Goal: Information Seeking & Learning: Find specific fact

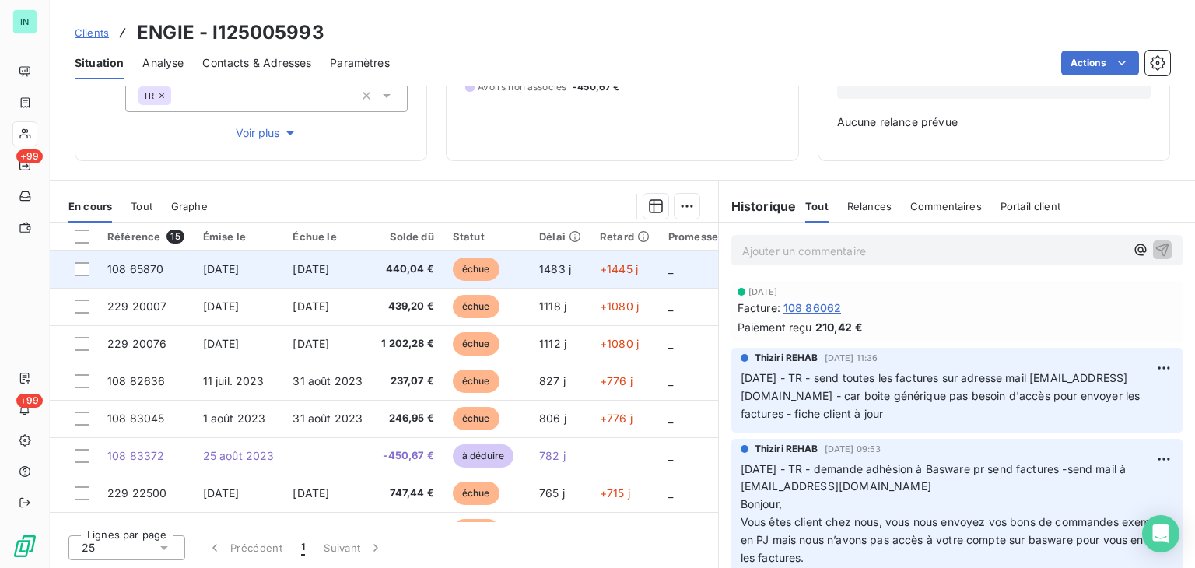
click at [137, 268] on span "108 65870" at bounding box center [135, 268] width 56 height 13
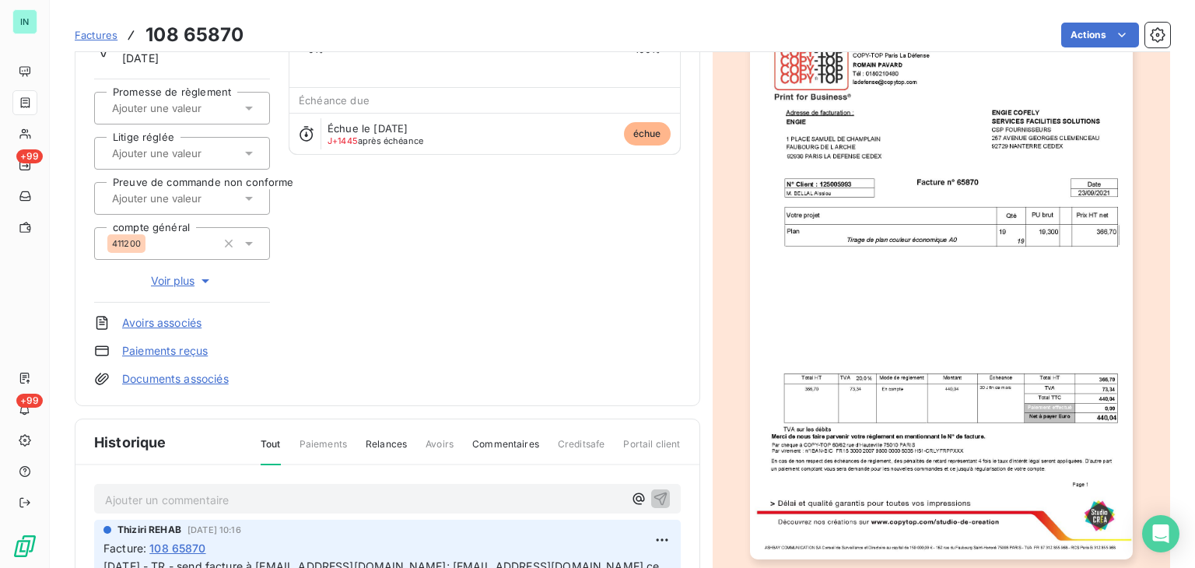
scroll to position [164, 0]
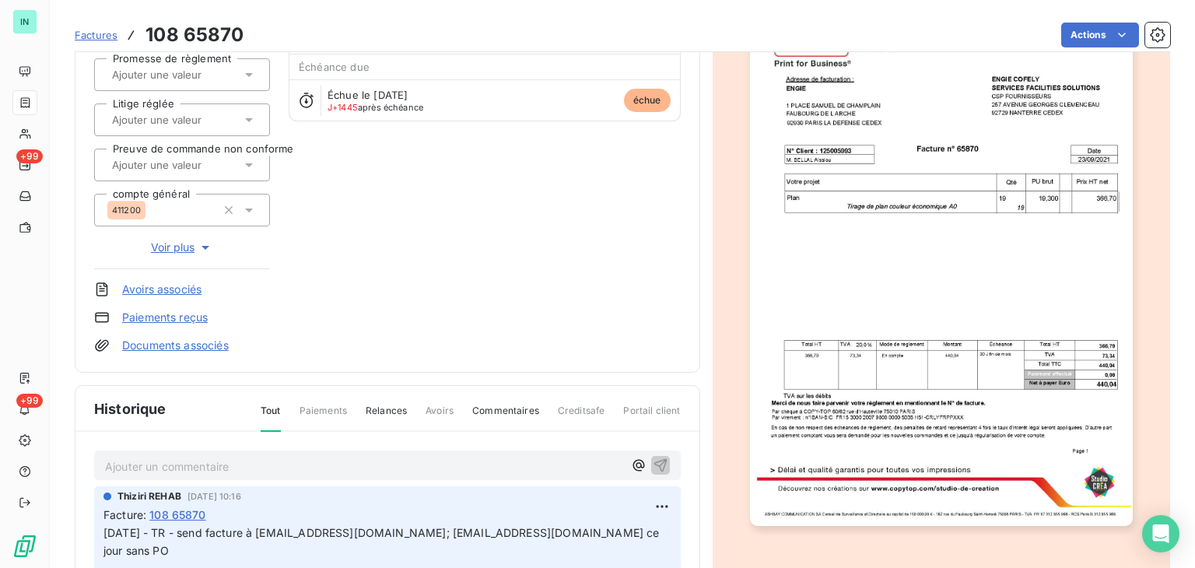
click at [129, 461] on p "Ajouter un commentaire ﻿" at bounding box center [364, 466] width 518 height 19
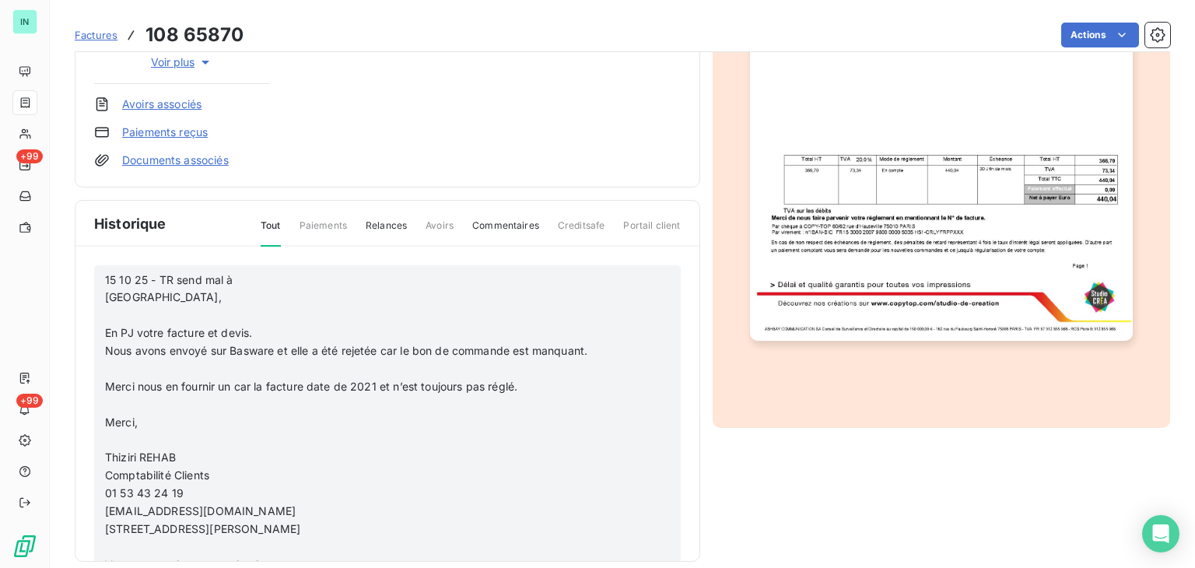
scroll to position [367, 0]
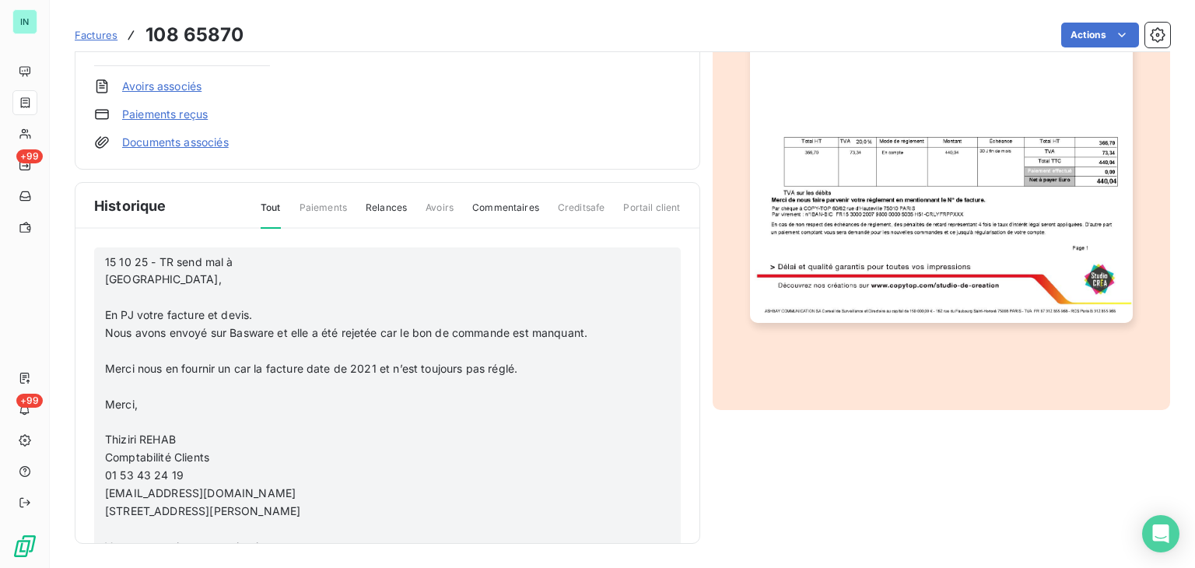
click at [124, 299] on p "﻿" at bounding box center [367, 298] width 524 height 18
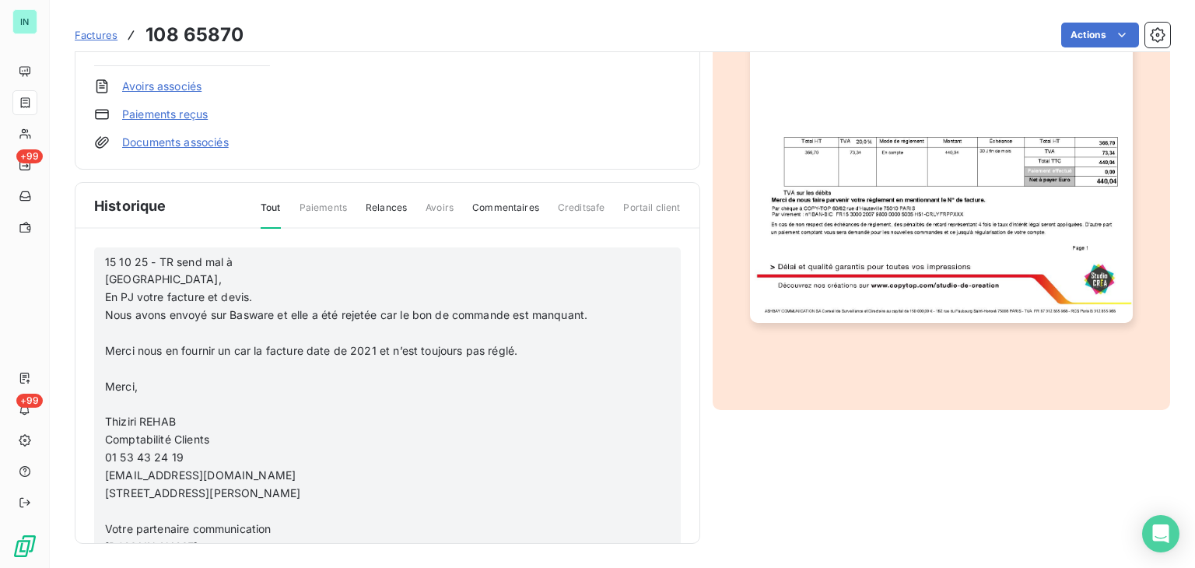
scroll to position [349, 0]
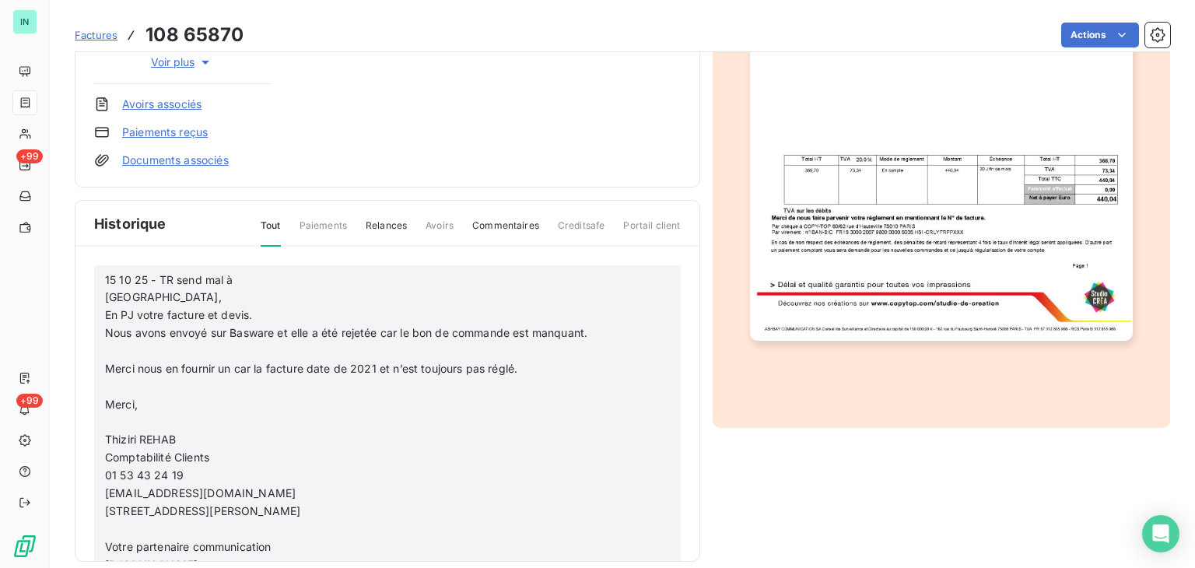
click at [110, 346] on p "﻿" at bounding box center [367, 351] width 524 height 18
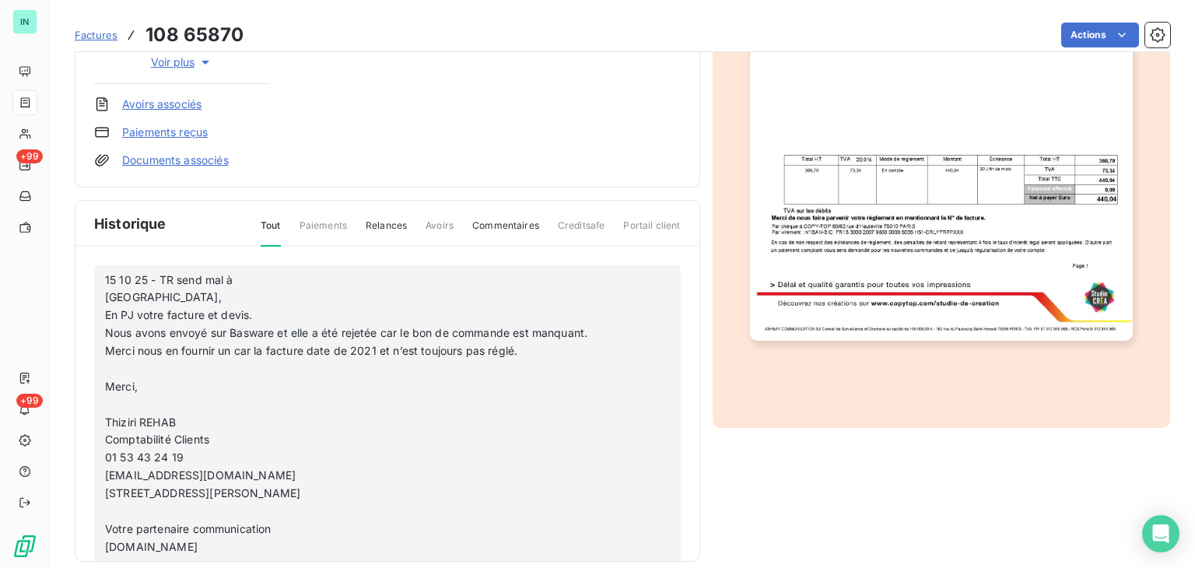
click at [110, 364] on p "﻿" at bounding box center [367, 369] width 524 height 18
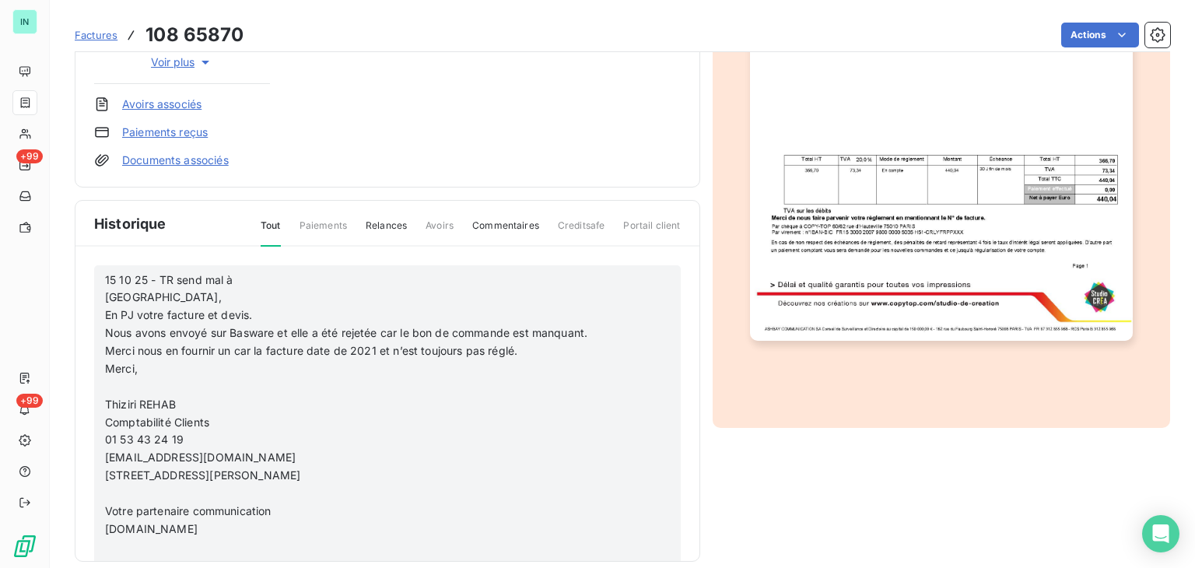
click at [111, 384] on p "﻿" at bounding box center [367, 387] width 524 height 18
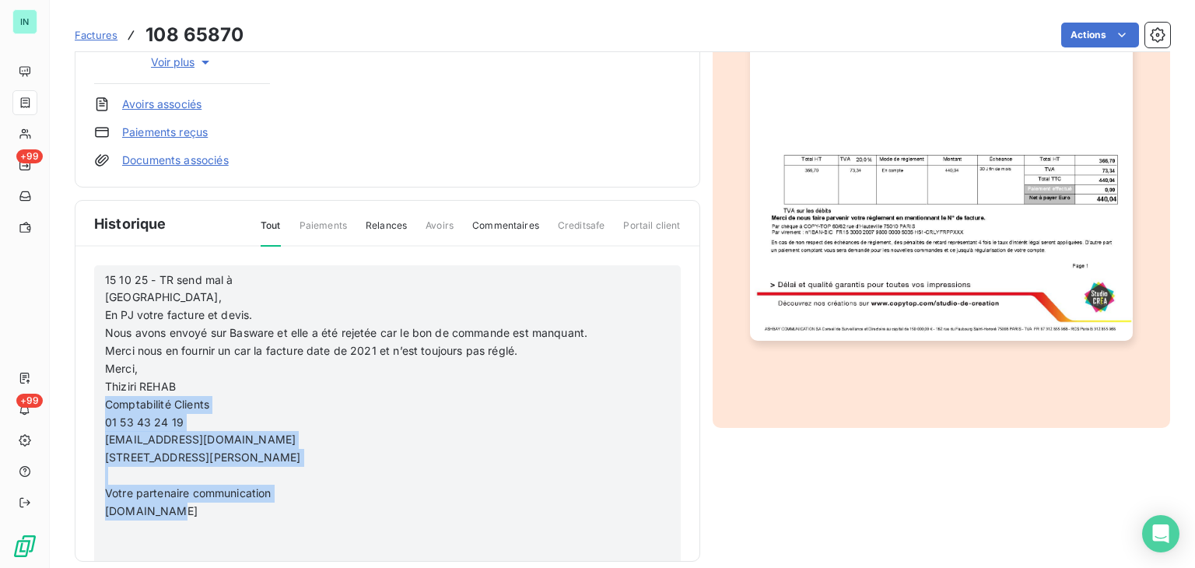
drag, startPoint x: 196, startPoint y: 509, endPoint x: 100, endPoint y: 401, distance: 144.3
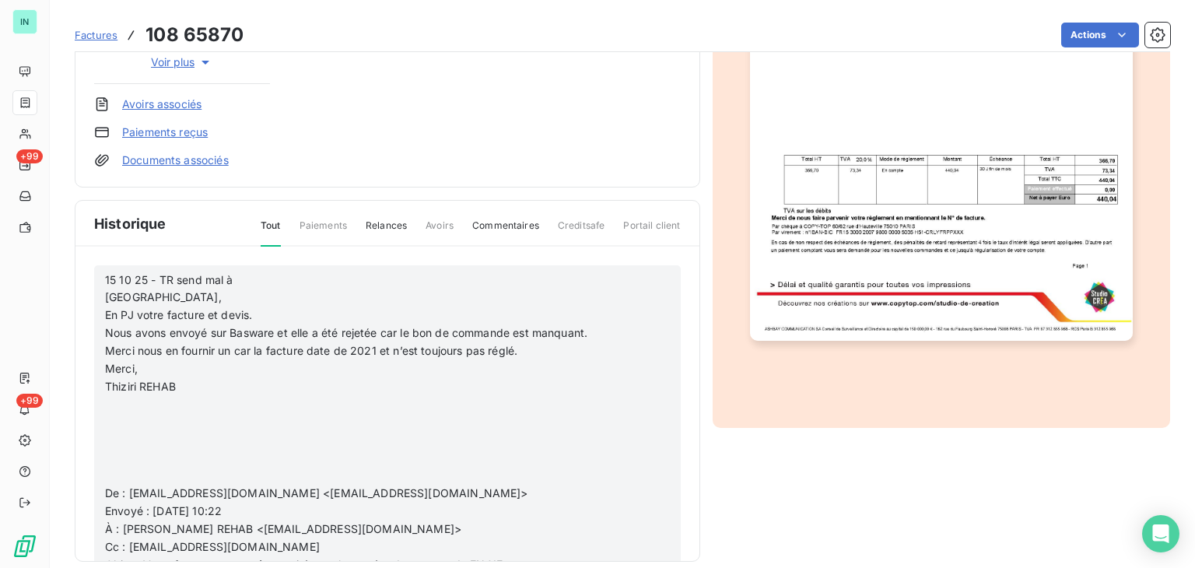
click at [109, 468] on p "﻿" at bounding box center [367, 476] width 524 height 18
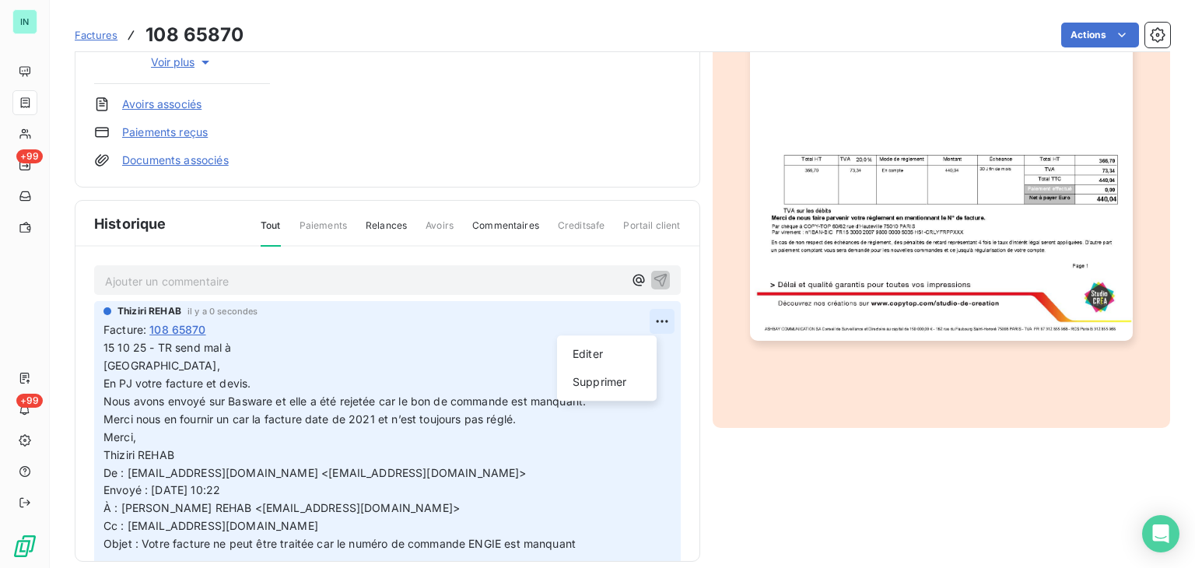
click at [651, 324] on html "IN +99 +99 Factures 108 65870 Actions ENGIE I125005993 Montant initial 440,04 €…" at bounding box center [597, 284] width 1195 height 568
drag, startPoint x: 592, startPoint y: 354, endPoint x: 400, endPoint y: 401, distance: 197.8
click at [591, 354] on div "Editer" at bounding box center [606, 354] width 87 height 25
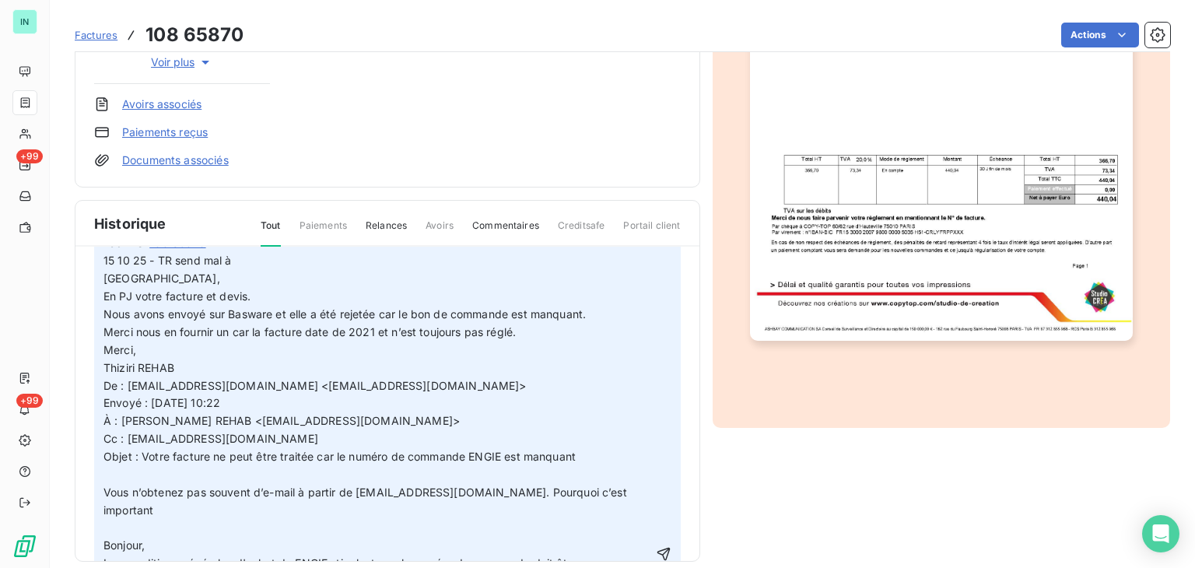
scroll to position [78, 0]
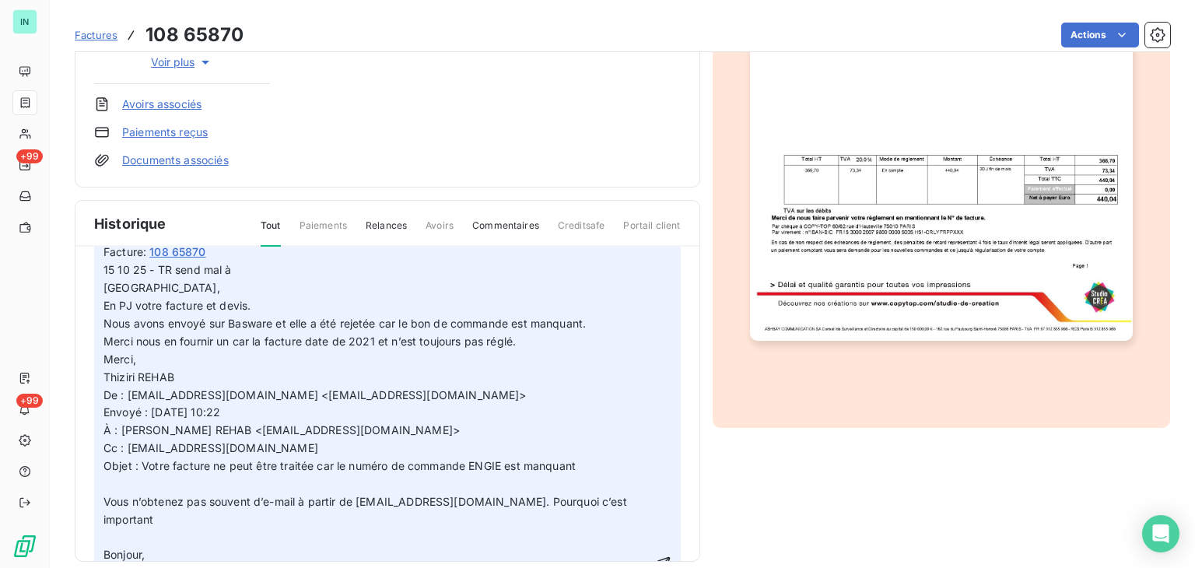
click at [195, 374] on p "15 10 25 - TR send mal à Bonjour, En PJ votre facture et devis. Nous avons envo…" at bounding box center [377, 563] width 549 height 605
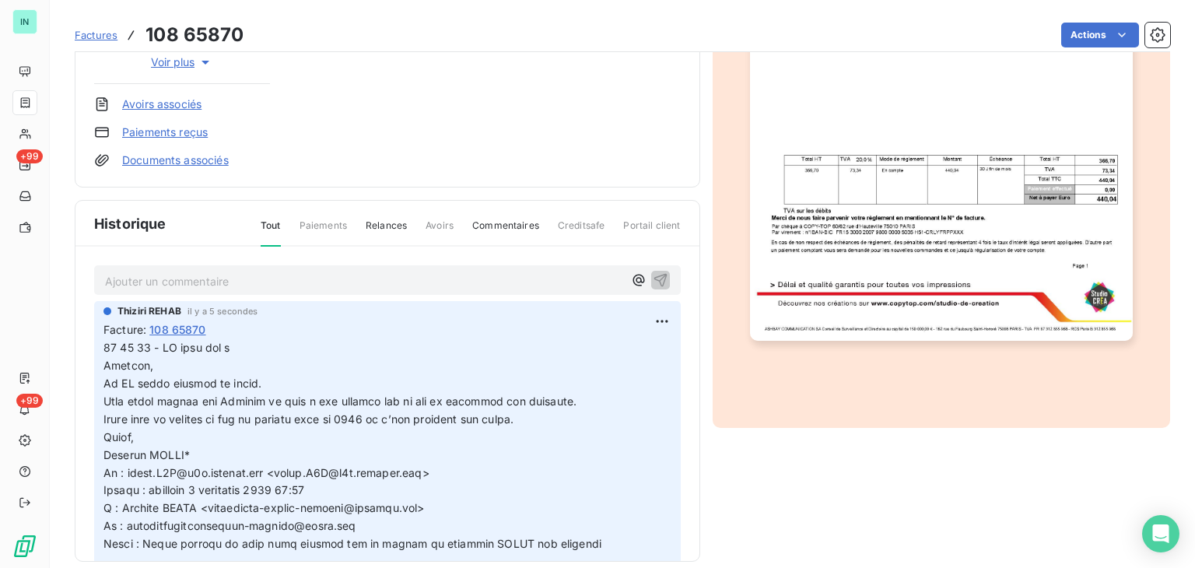
scroll to position [0, 0]
click at [652, 312] on html "IN +99 +99 Factures 108 65870 Actions ENGIE I125005993 Montant initial 440,04 €…" at bounding box center [597, 284] width 1195 height 568
click at [591, 360] on div "Editer" at bounding box center [606, 354] width 87 height 25
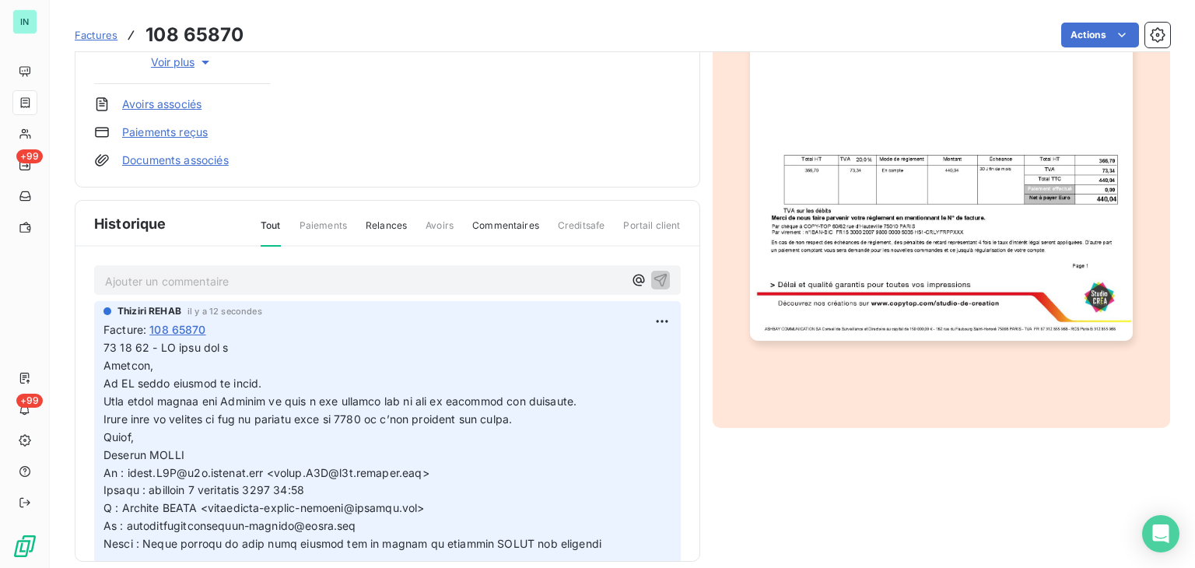
click at [637, 315] on html "IN +99 +99 Factures 108 65870 Actions ENGIE I125005993 Montant initial 440,04 €…" at bounding box center [597, 284] width 1195 height 568
click at [588, 358] on div "Editer" at bounding box center [606, 354] width 87 height 25
click at [633, 321] on html "IN +99 +99 Factures 108 65870 Actions ENGIE I125005993 Montant initial 440,04 €…" at bounding box center [597, 284] width 1195 height 568
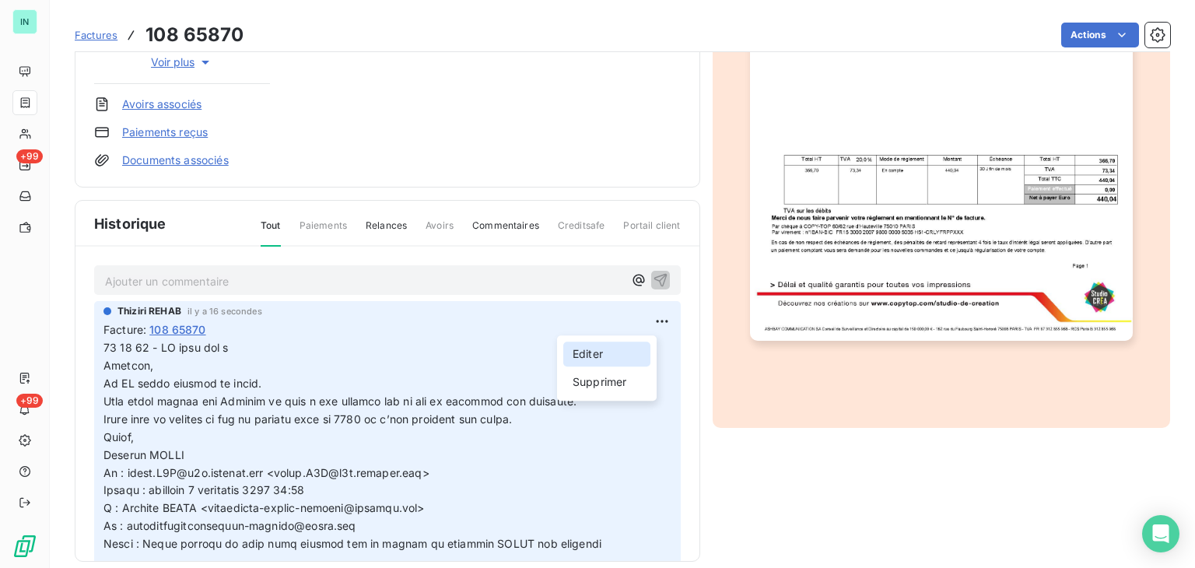
click at [583, 352] on div "Editer" at bounding box center [606, 354] width 87 height 25
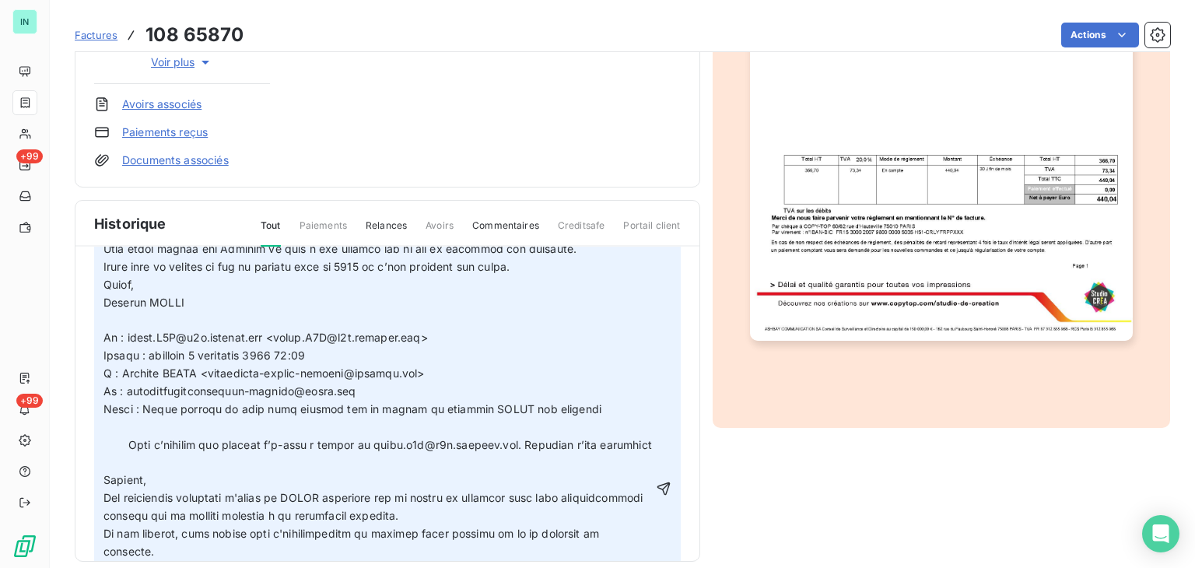
scroll to position [156, 0]
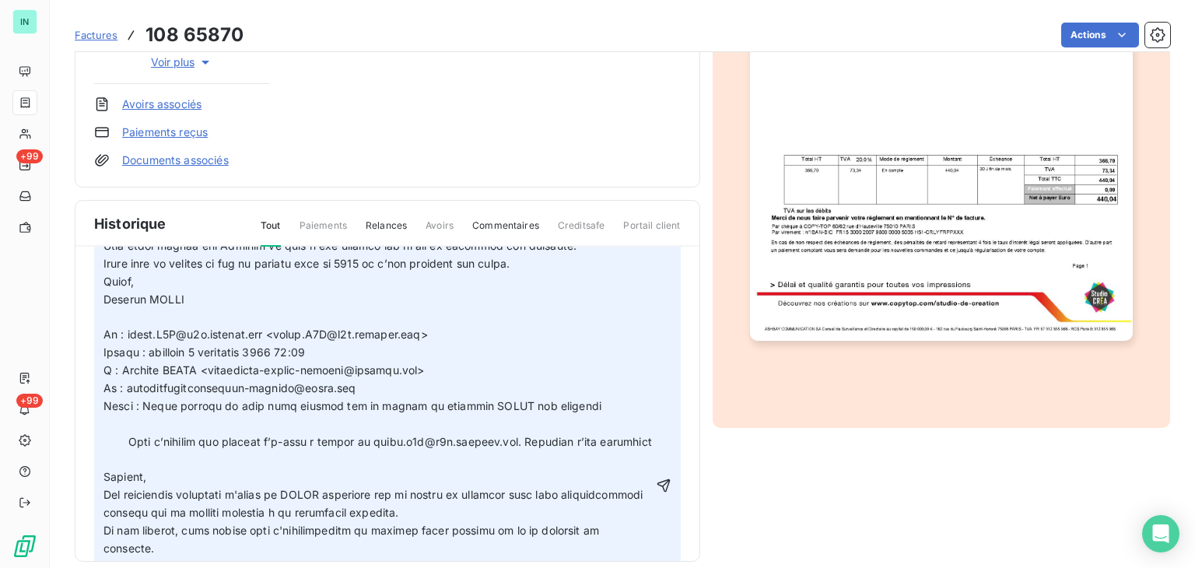
drag, startPoint x: 146, startPoint y: 424, endPoint x: 196, endPoint y: 422, distance: 49.8
click at [146, 424] on p at bounding box center [377, 486] width 549 height 605
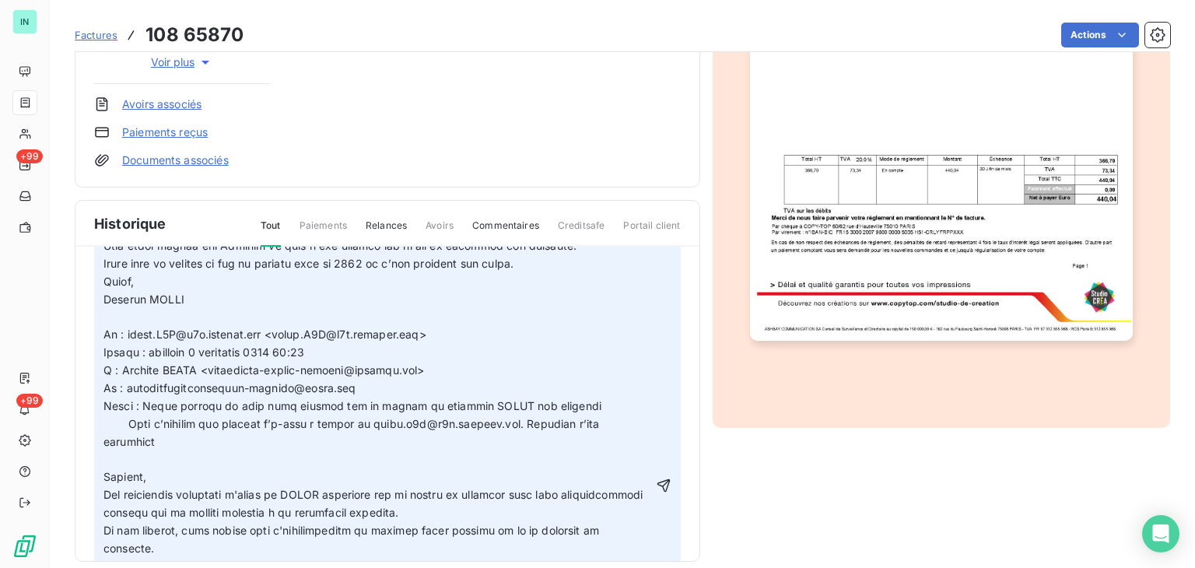
click at [128, 419] on span at bounding box center [377, 485] width 549 height 601
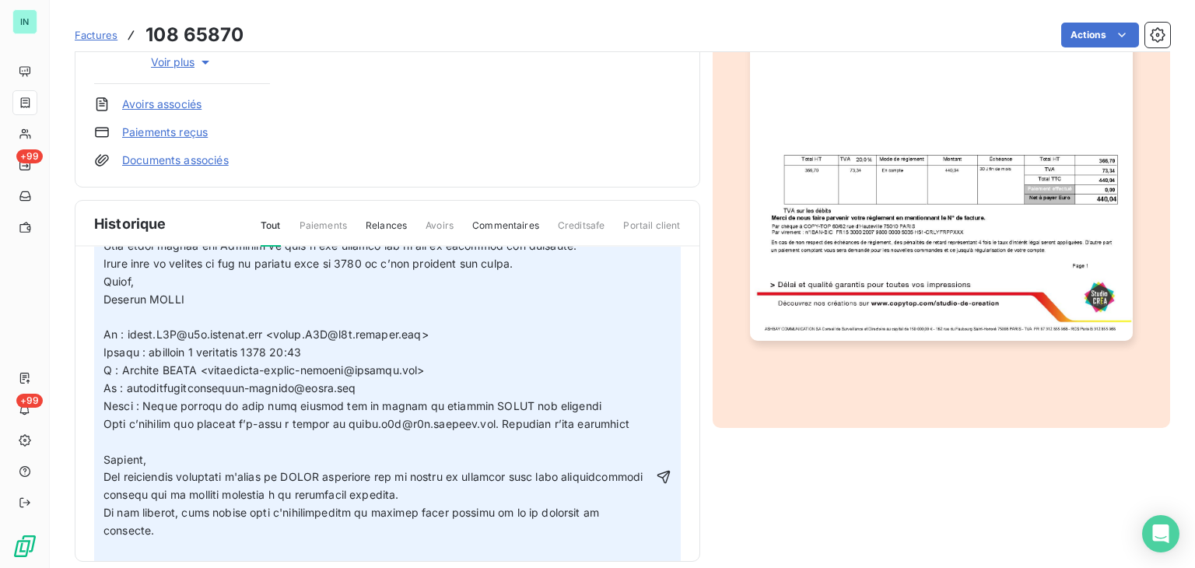
click at [117, 458] on p at bounding box center [377, 477] width 549 height 587
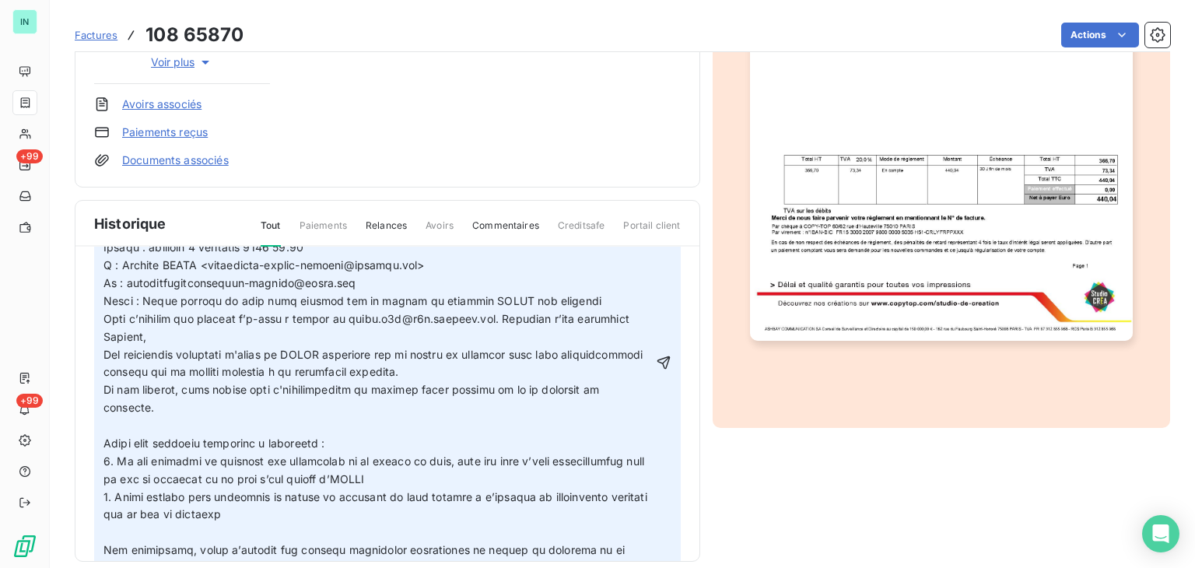
scroll to position [311, 0]
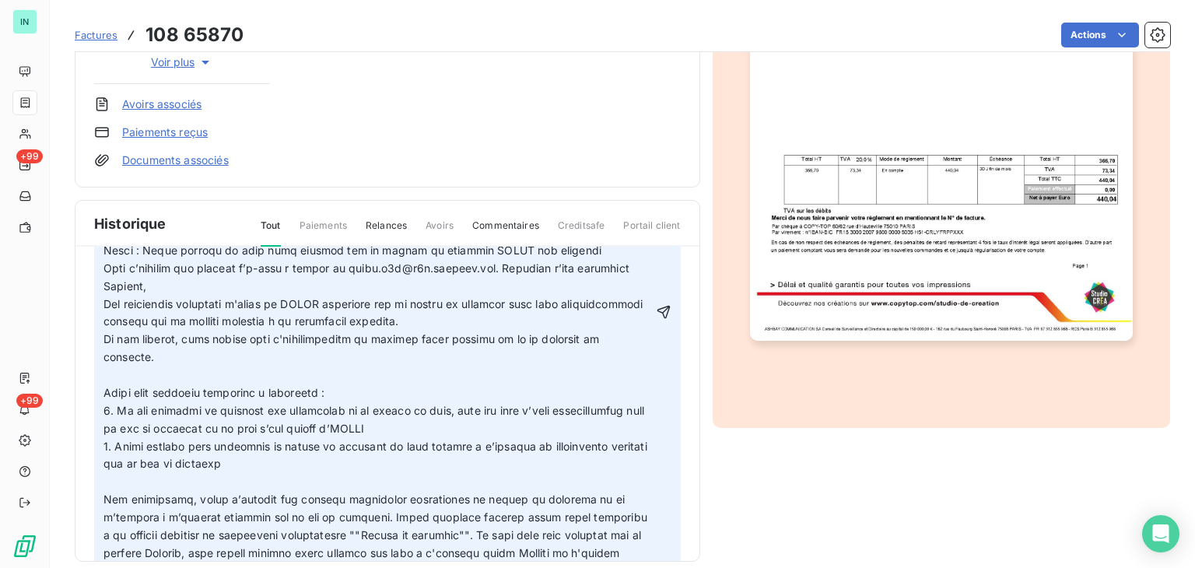
click at [110, 391] on p at bounding box center [377, 313] width 549 height 570
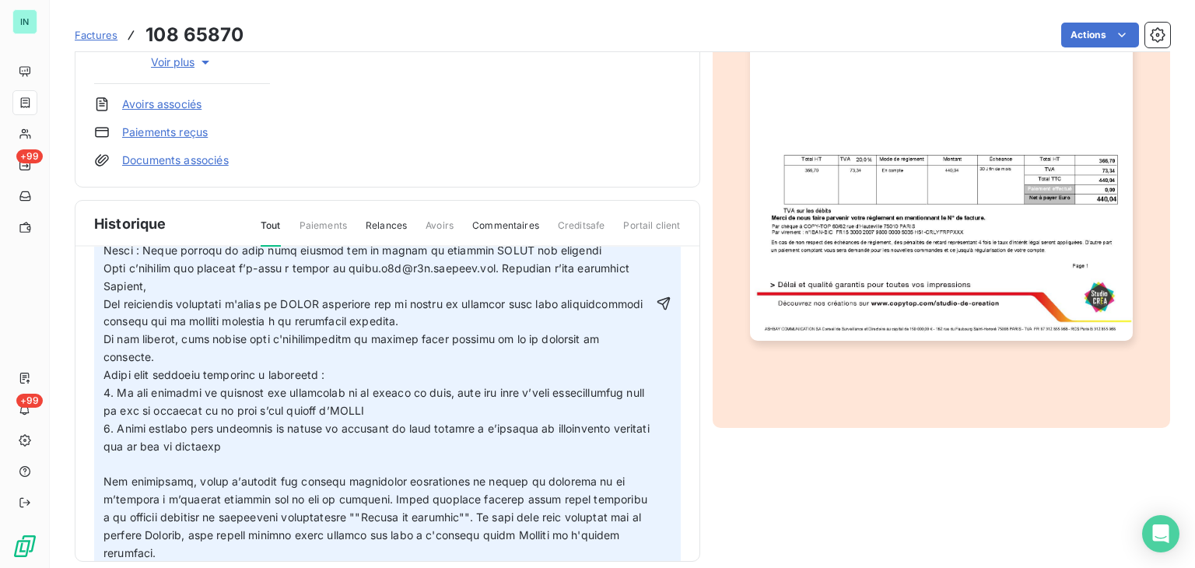
click at [100, 477] on div "[PERSON_NAME] REHAB il y a 19 secondes Facture : 108 65870" at bounding box center [387, 289] width 587 height 599
click at [109, 475] on p at bounding box center [377, 304] width 549 height 552
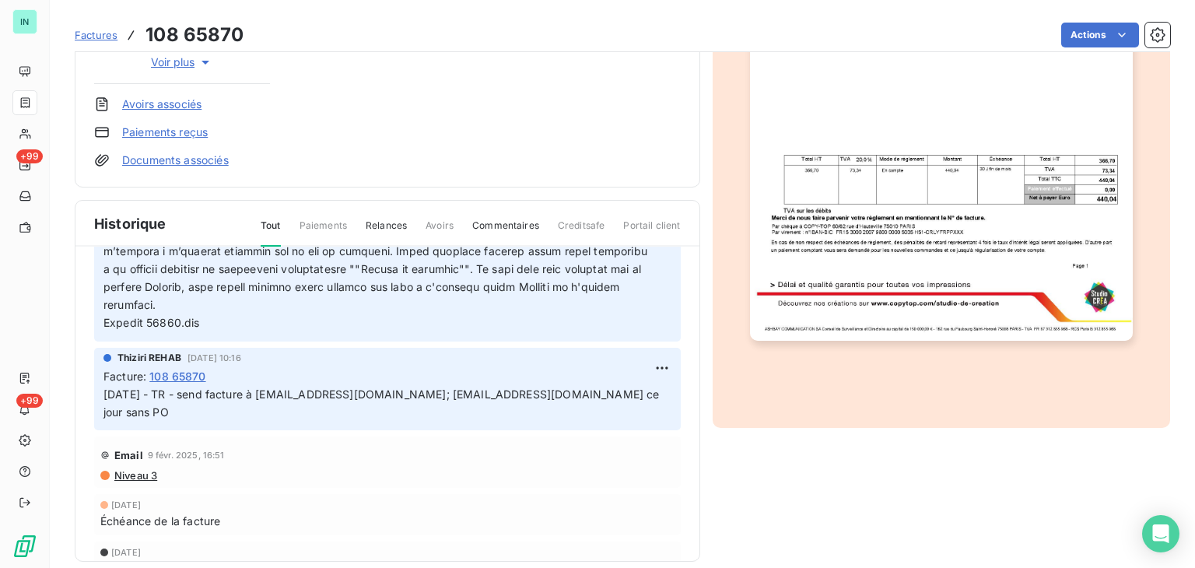
scroll to position [545, 0]
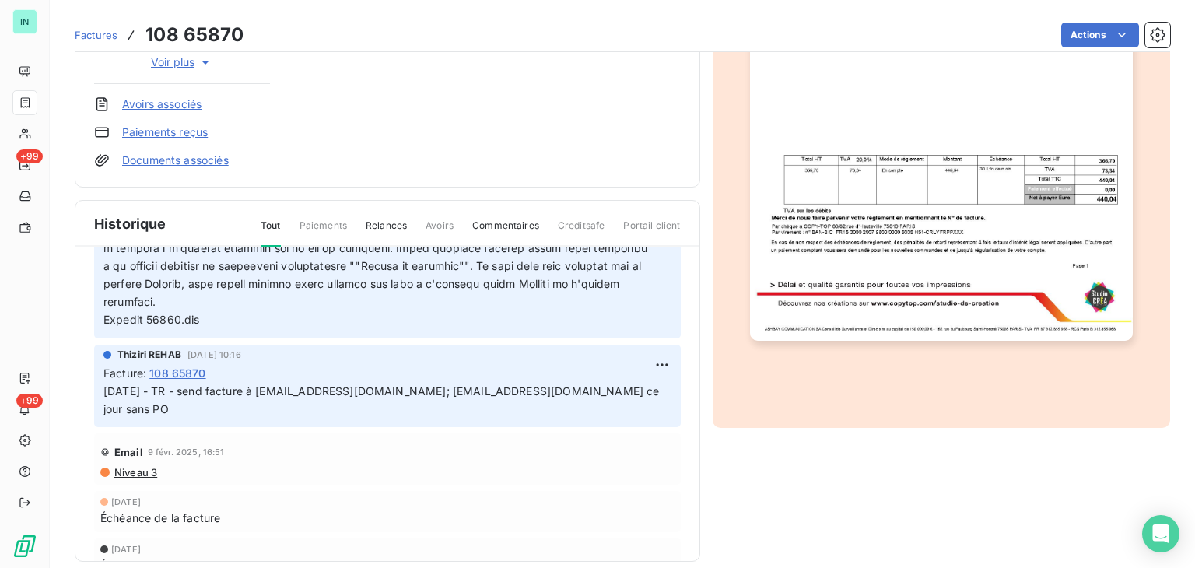
click at [106, 328] on p at bounding box center [377, 62] width 549 height 534
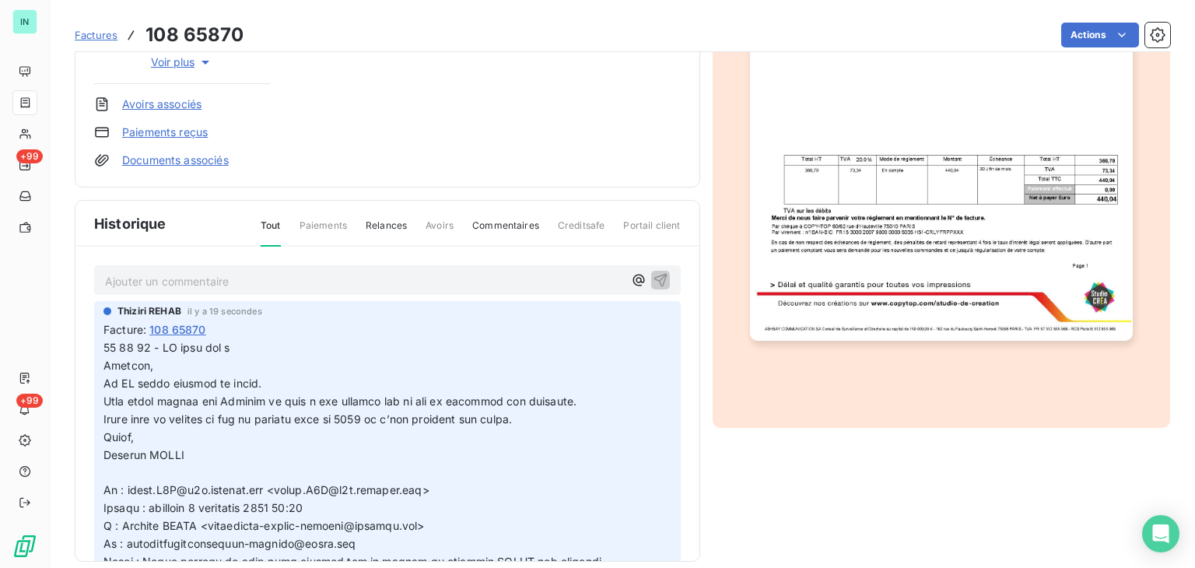
scroll to position [156, 0]
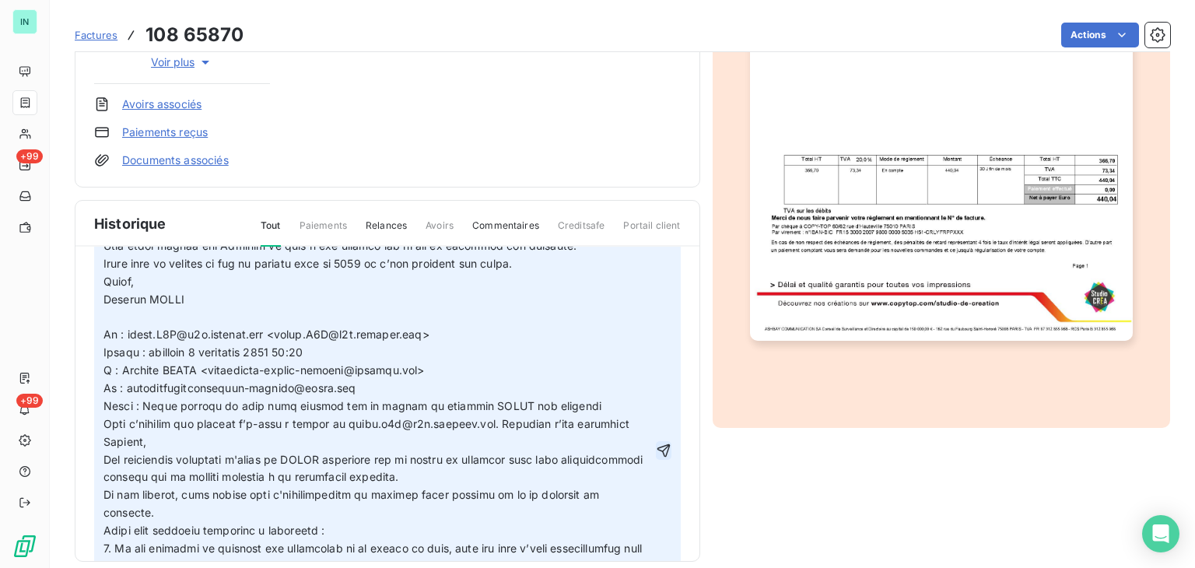
click at [657, 456] on icon "button" at bounding box center [663, 449] width 13 height 13
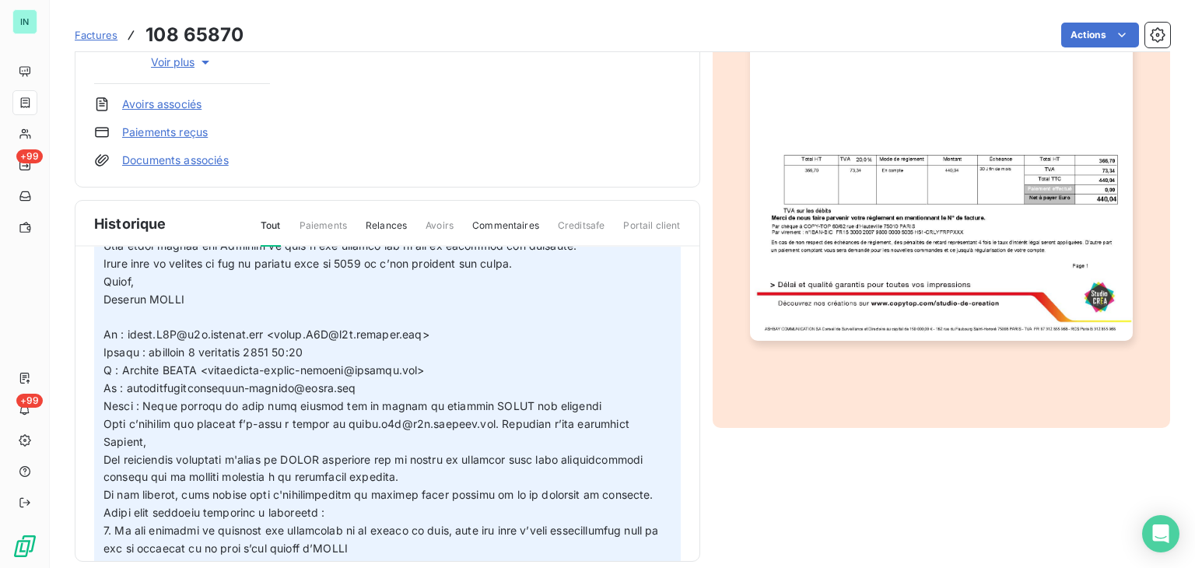
scroll to position [0, 0]
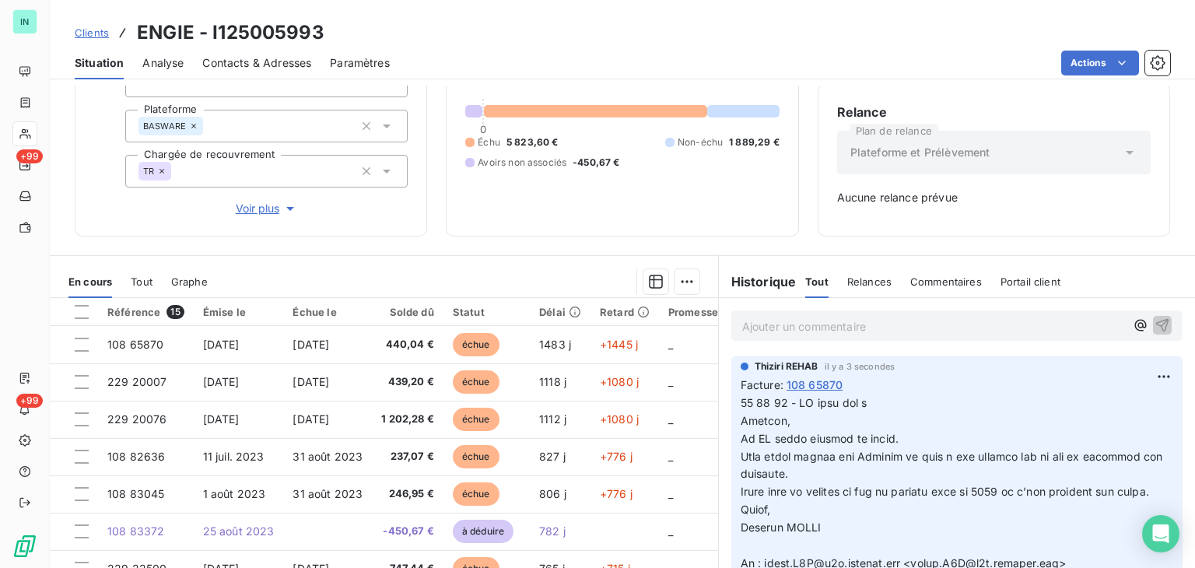
scroll to position [156, 0]
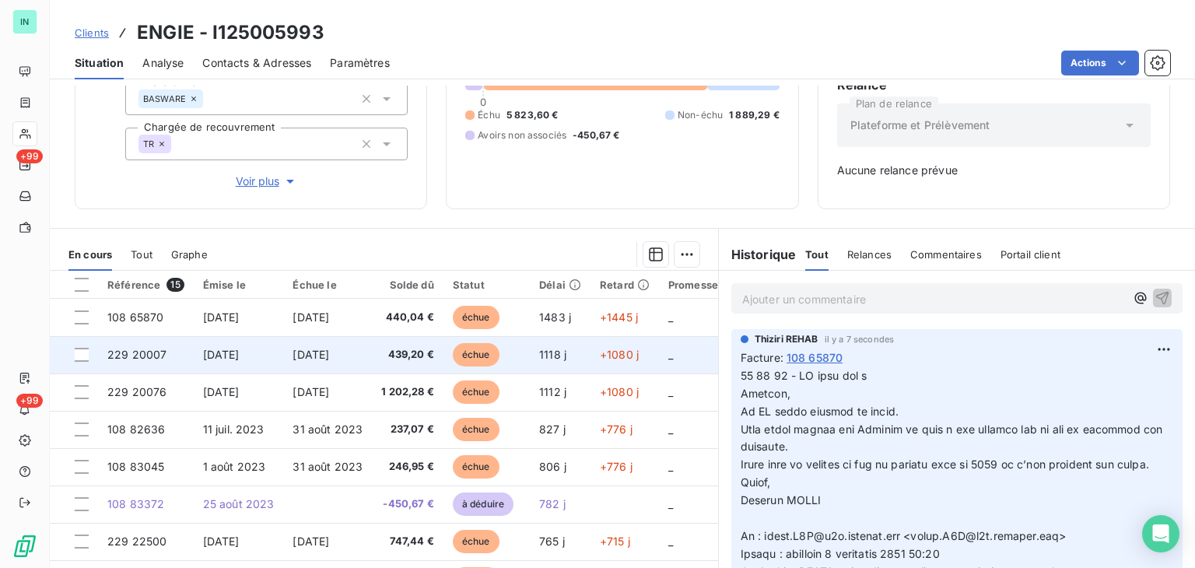
click at [155, 356] on span "229 20007" at bounding box center [136, 354] width 59 height 13
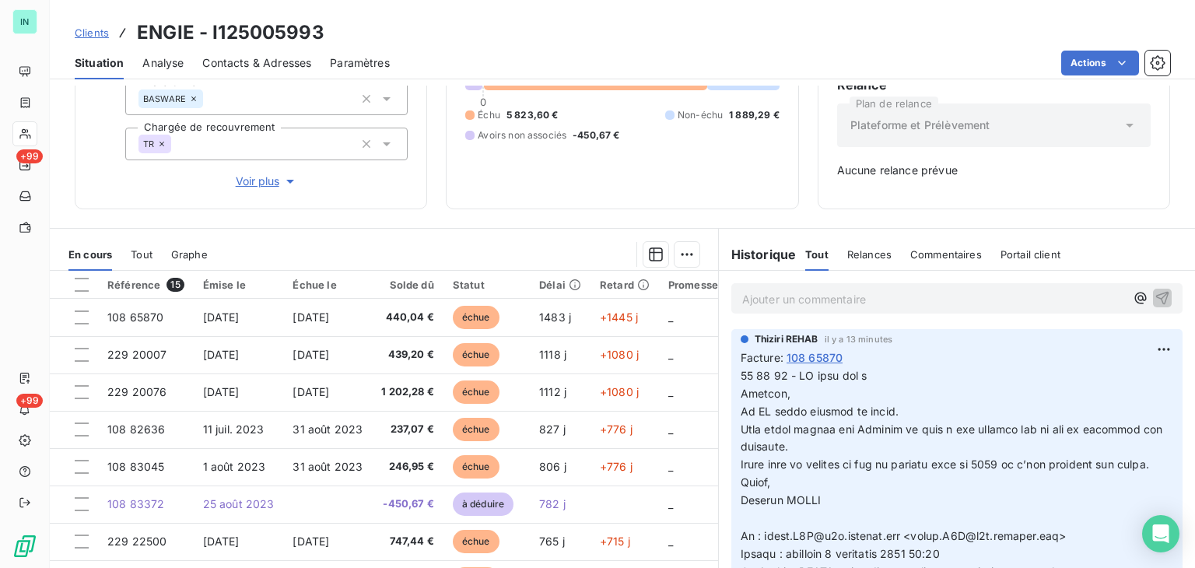
scroll to position [204, 0]
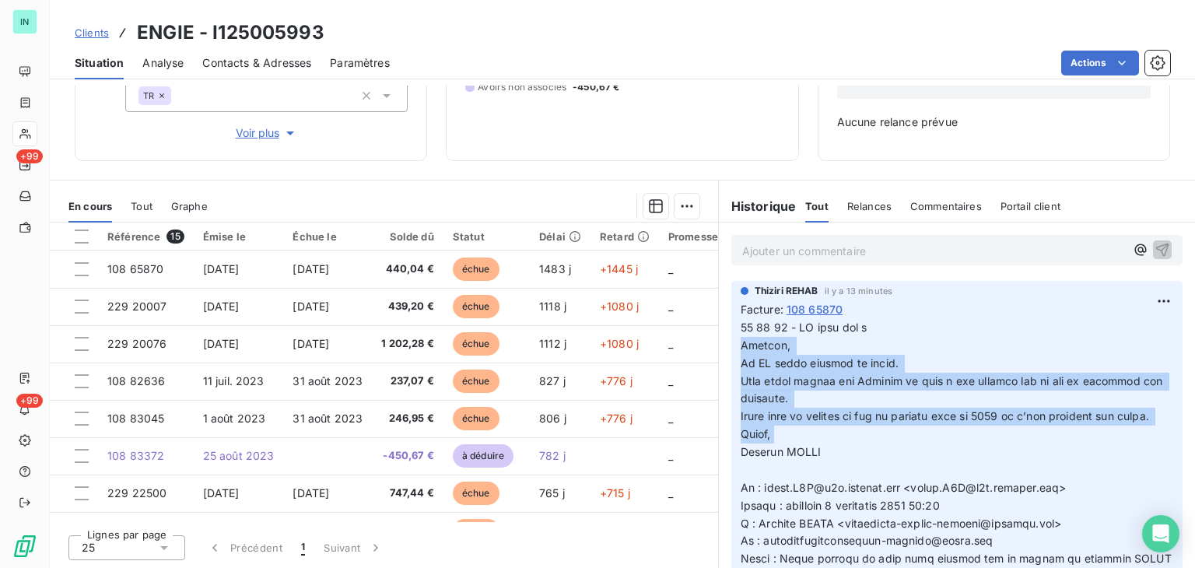
drag, startPoint x: 733, startPoint y: 345, endPoint x: 787, endPoint y: 430, distance: 100.8
copy span "Bonjour, En PJ votre facture et devis. Nous avons envoyé sur Basware et elle a …"
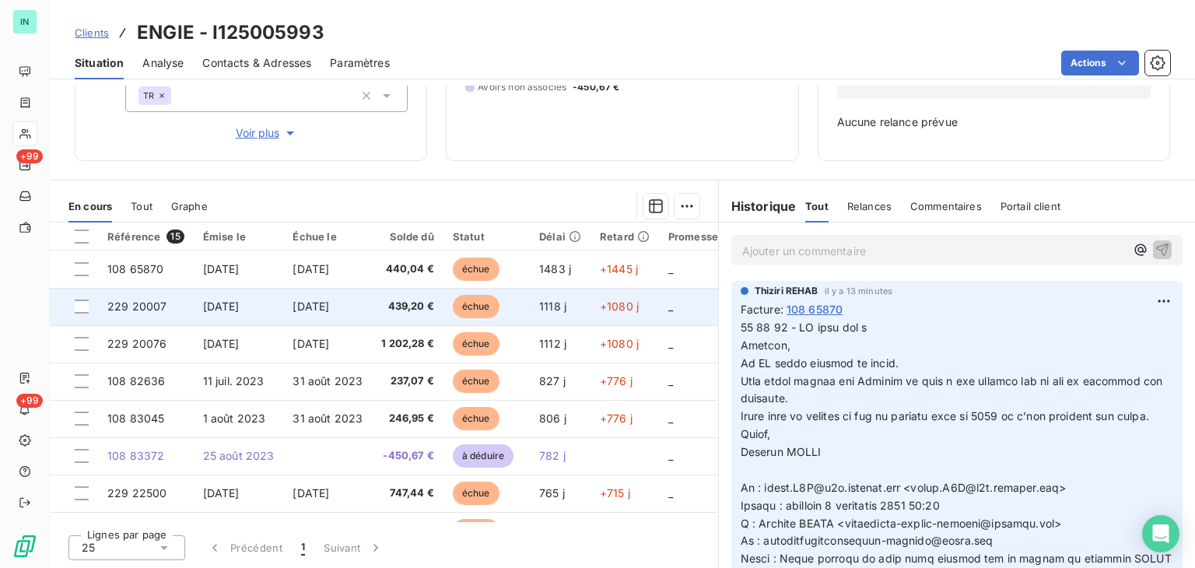
click at [130, 300] on span "229 20007" at bounding box center [136, 306] width 59 height 13
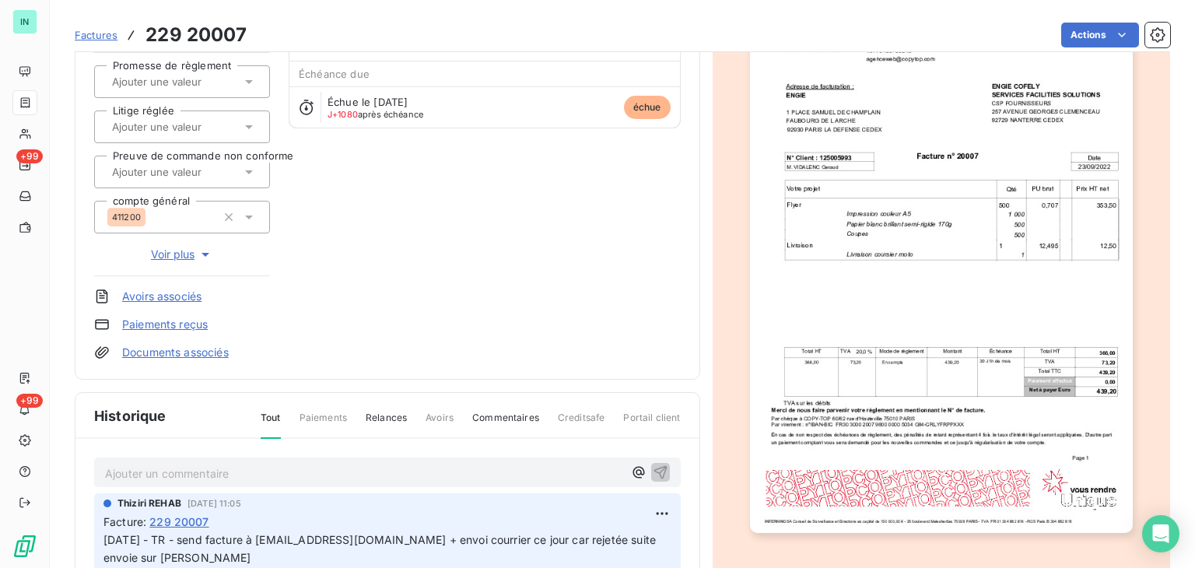
click at [166, 467] on p "Ajouter un commentaire ﻿" at bounding box center [364, 473] width 518 height 19
click at [171, 464] on p "15 10 25 -" at bounding box center [364, 473] width 518 height 18
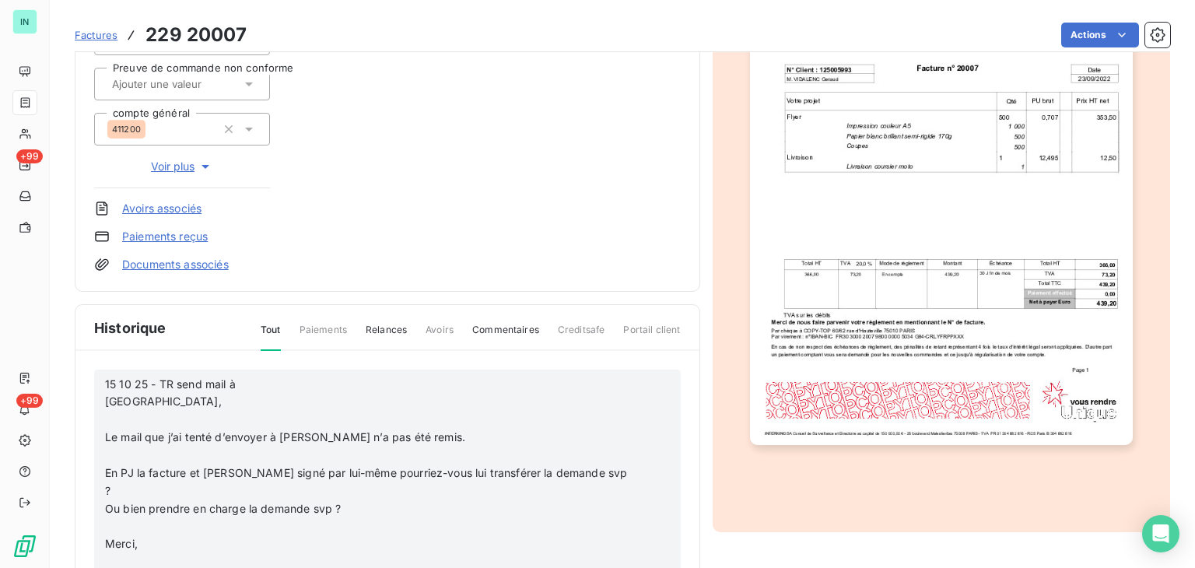
scroll to position [367, 0]
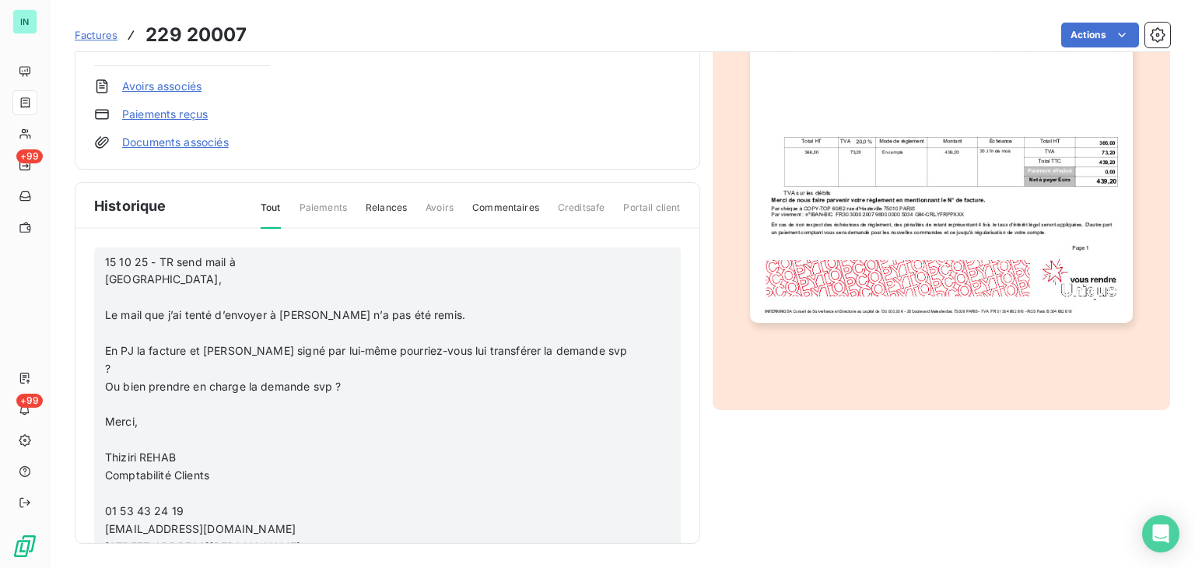
click at [137, 289] on p "﻿" at bounding box center [367, 298] width 524 height 18
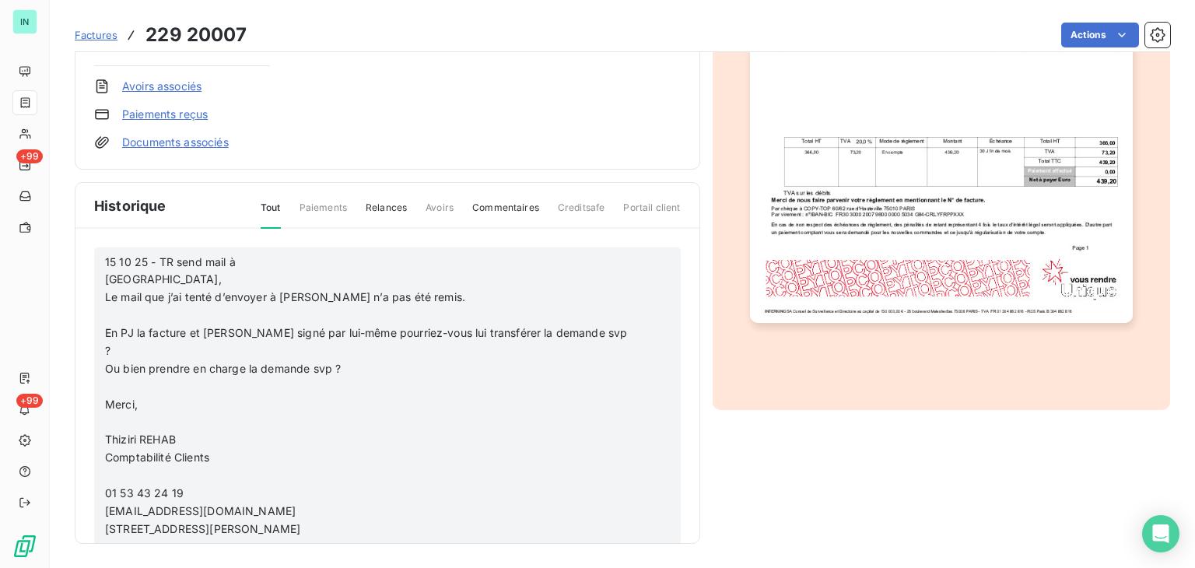
scroll to position [349, 0]
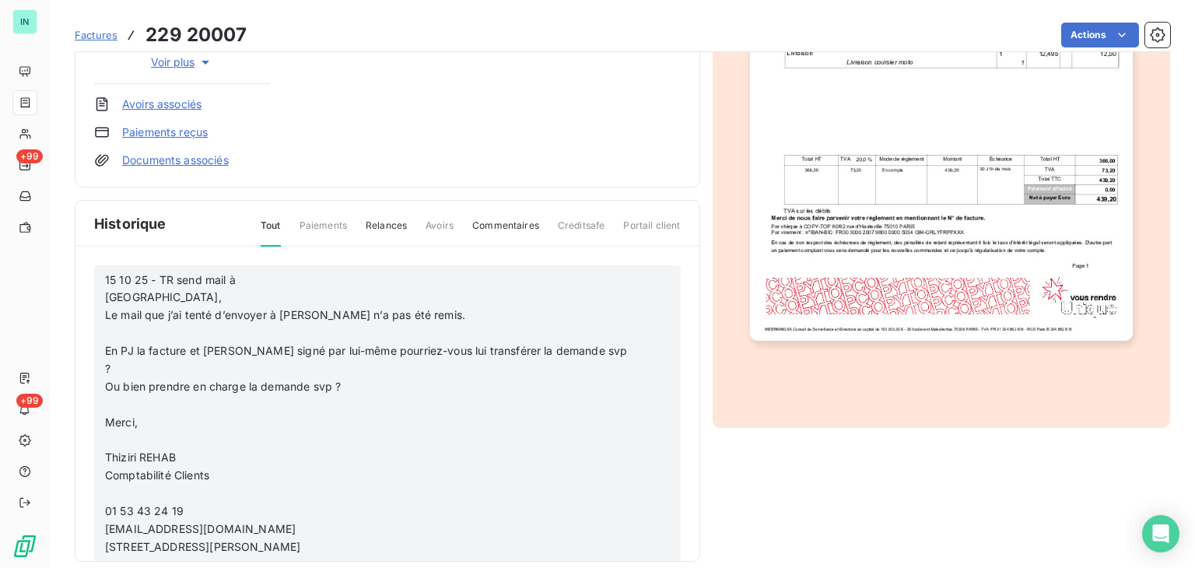
click at [105, 331] on p "﻿" at bounding box center [367, 333] width 524 height 18
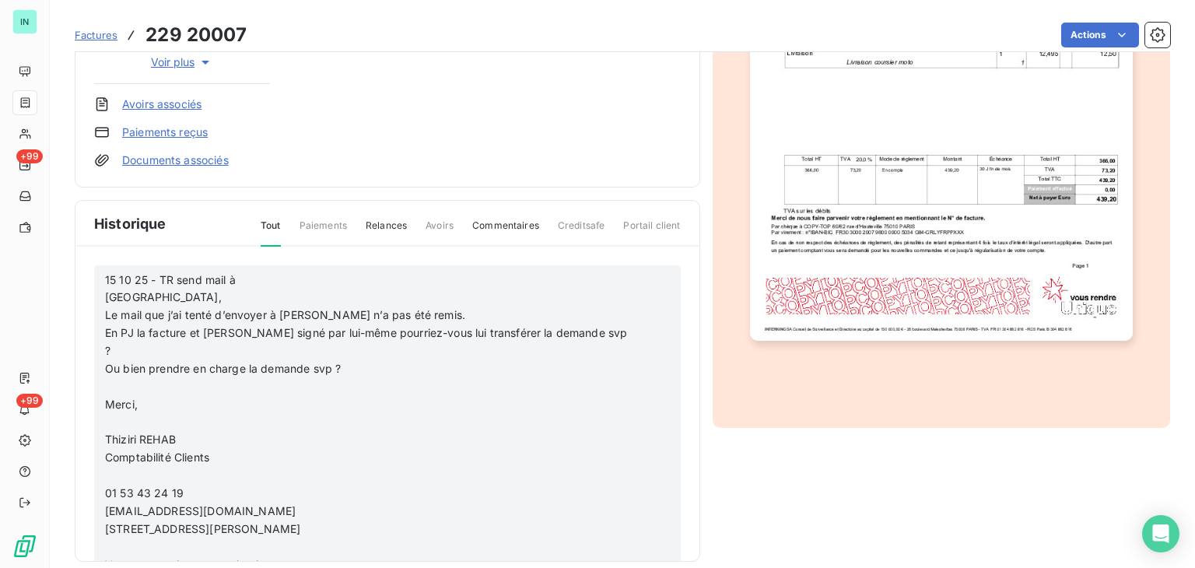
click at [110, 378] on p "﻿" at bounding box center [367, 387] width 524 height 18
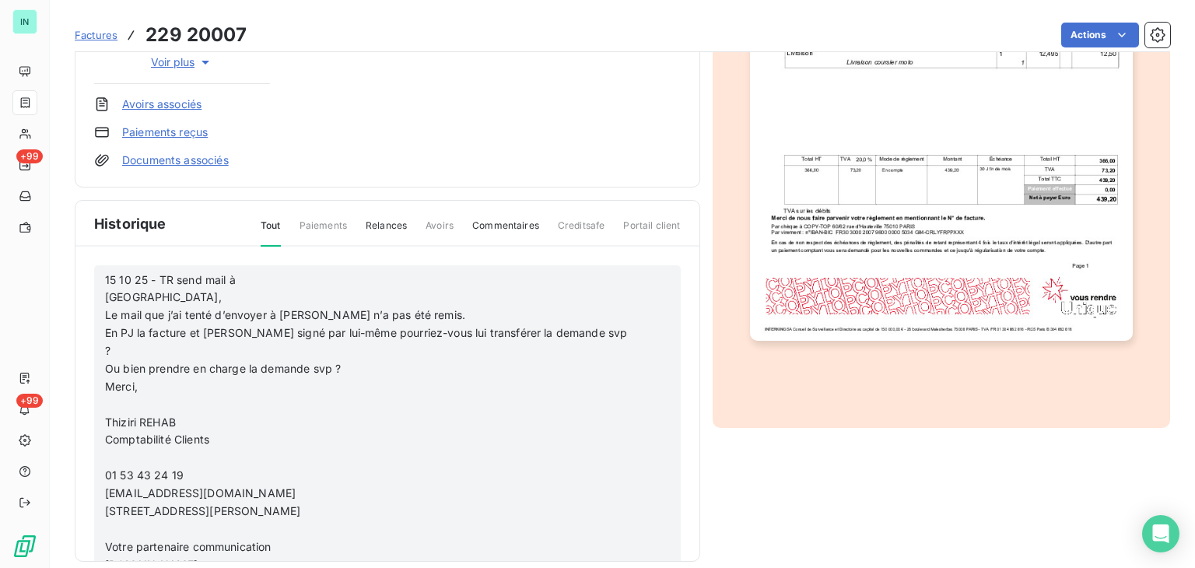
click at [107, 396] on p "﻿" at bounding box center [367, 405] width 524 height 18
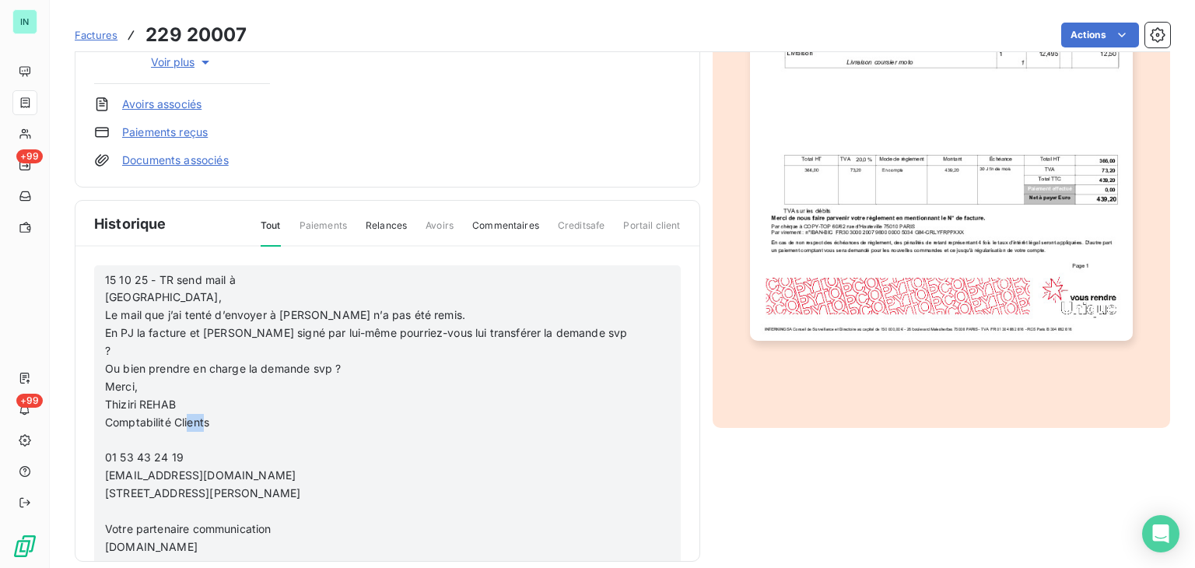
drag, startPoint x: 205, startPoint y: 408, endPoint x: 187, endPoint y: 408, distance: 18.7
click at [187, 415] on span "Comptabilité Clients" at bounding box center [157, 421] width 104 height 13
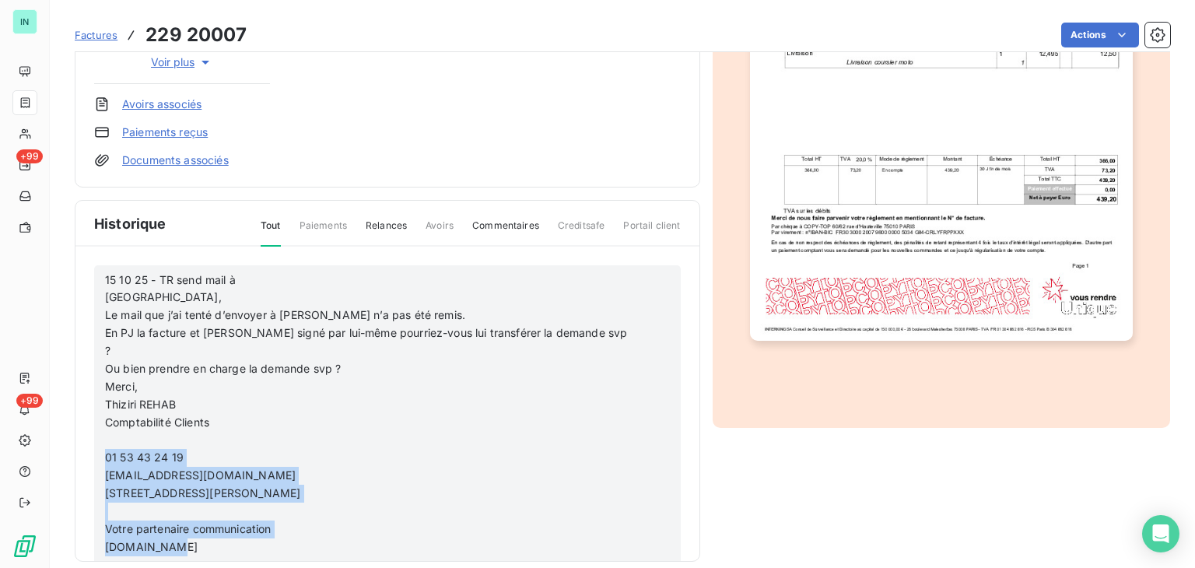
drag, startPoint x: 198, startPoint y: 524, endPoint x: 101, endPoint y: 431, distance: 134.3
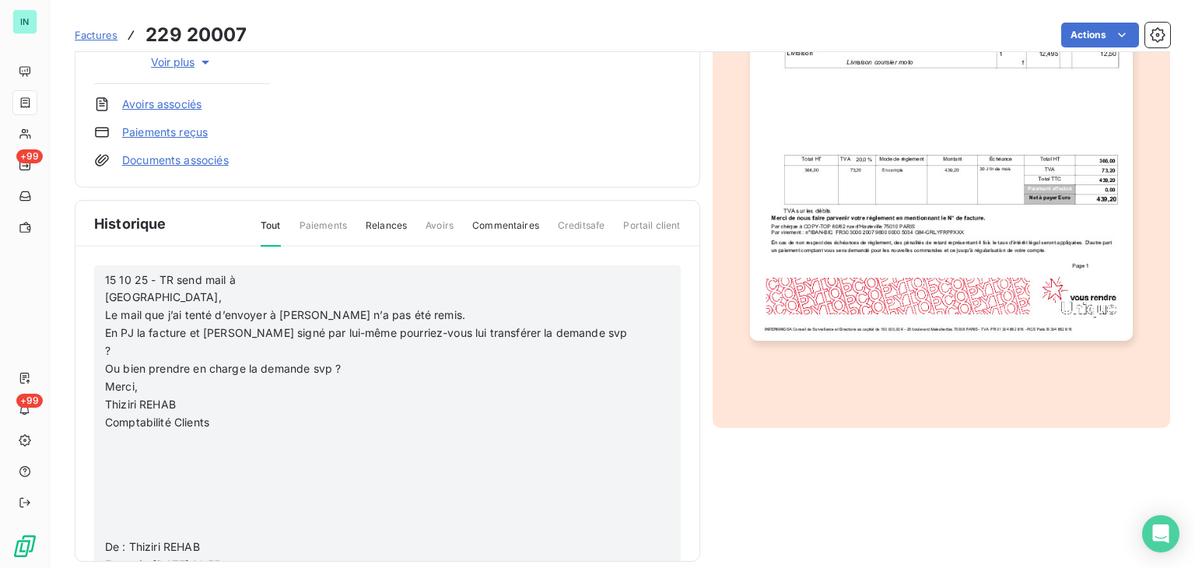
click at [109, 520] on p "﻿" at bounding box center [367, 529] width 524 height 18
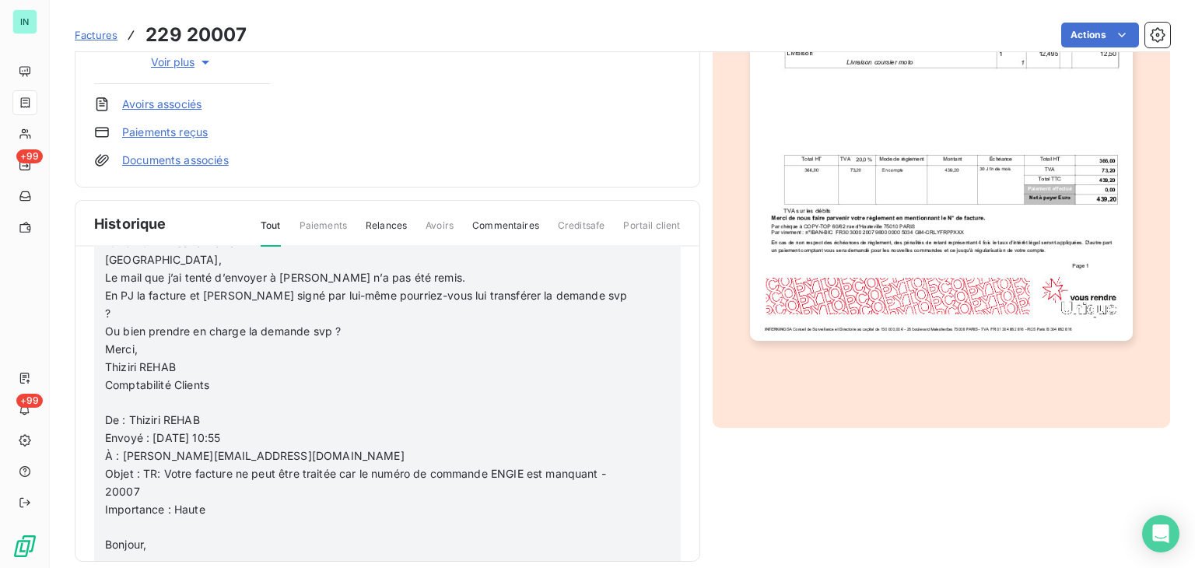
scroll to position [0, 0]
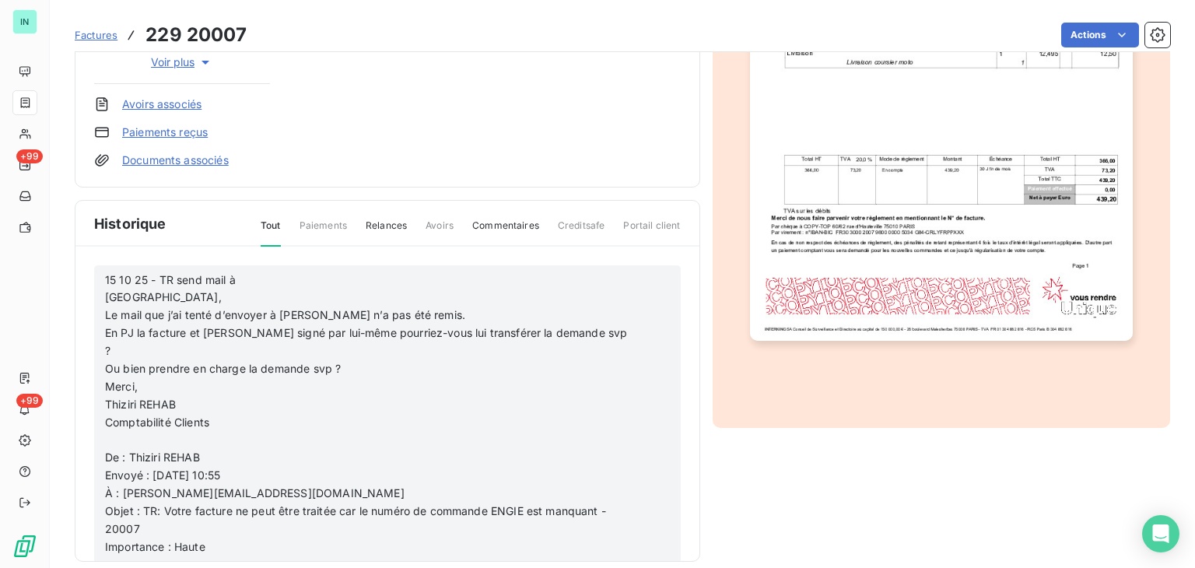
click at [291, 276] on p "15 10 25 - TR send mail à [GEOGRAPHIC_DATA]," at bounding box center [367, 290] width 524 height 36
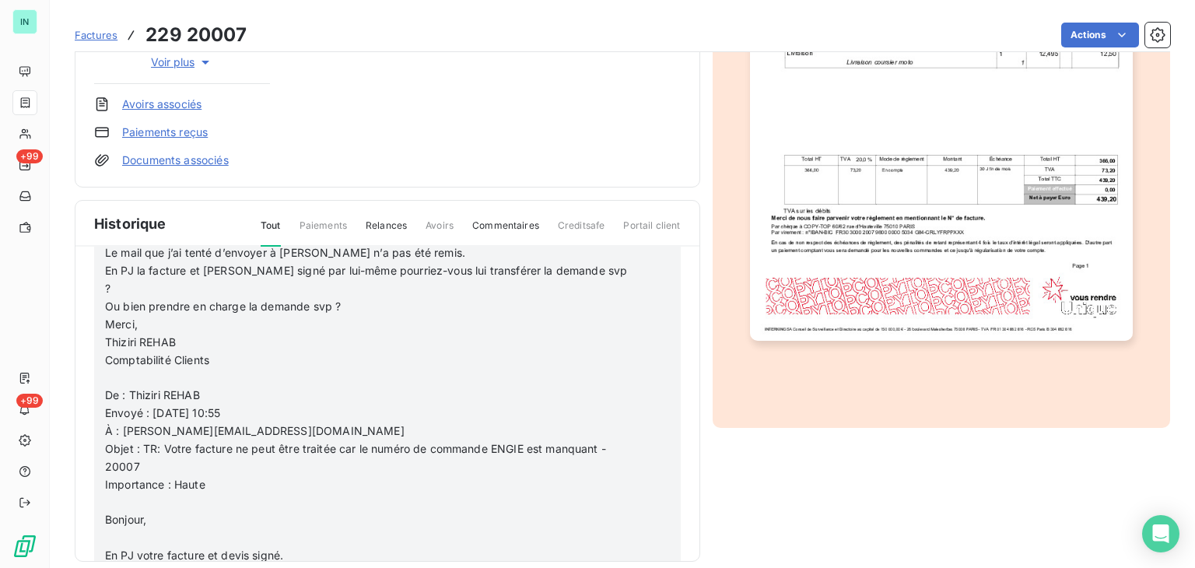
scroll to position [233, 0]
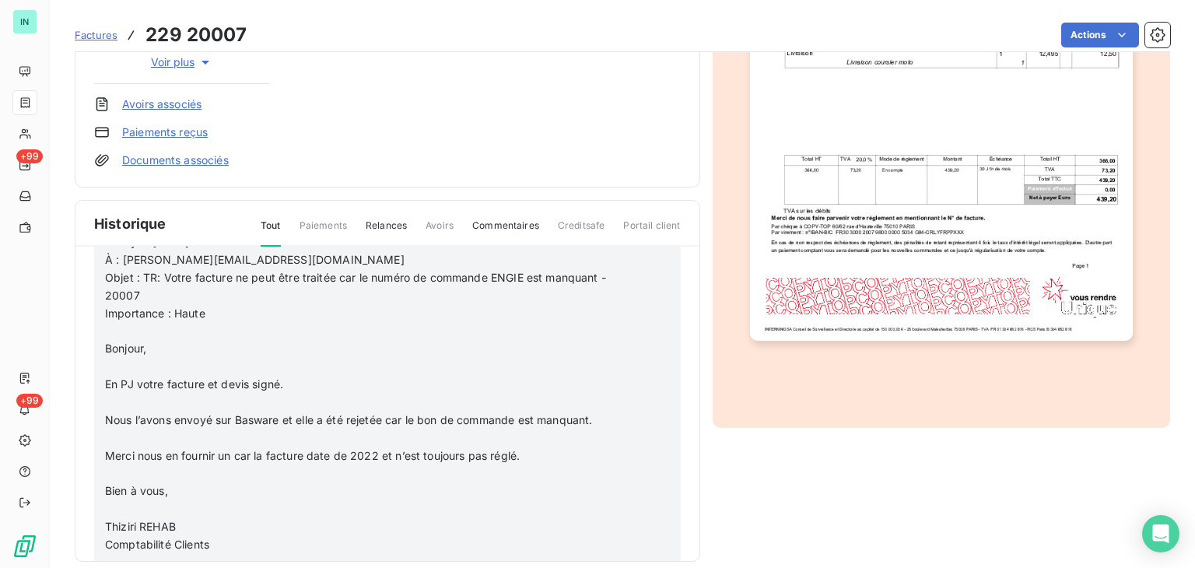
click at [128, 376] on p "En PJ votre facture et devis signé." at bounding box center [367, 385] width 524 height 18
click at [127, 358] on p "﻿" at bounding box center [367, 367] width 524 height 18
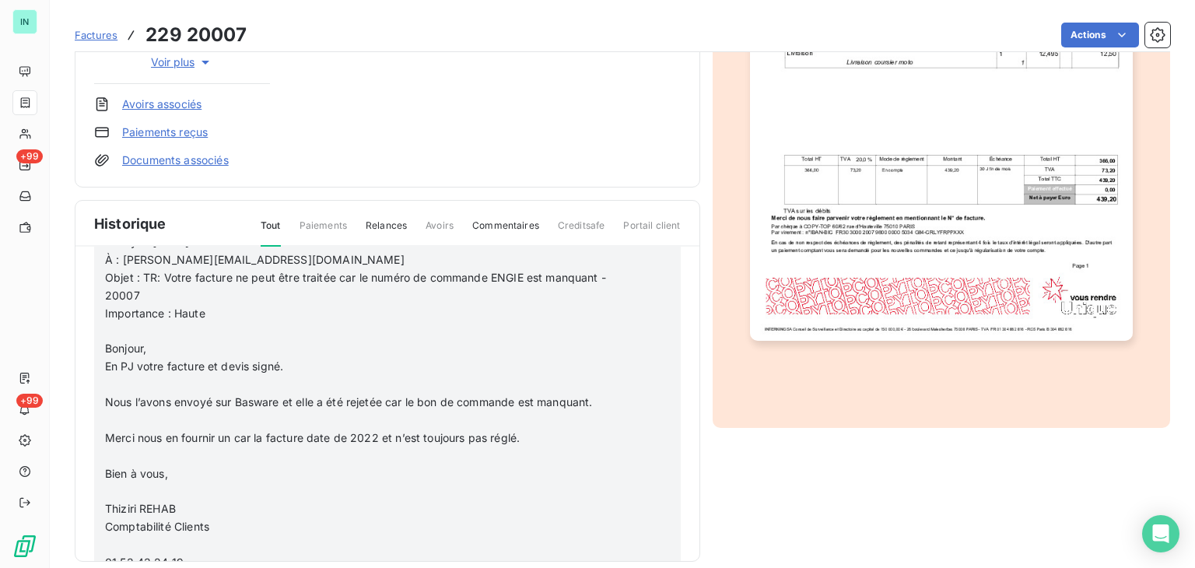
click at [112, 323] on p "﻿" at bounding box center [367, 332] width 524 height 18
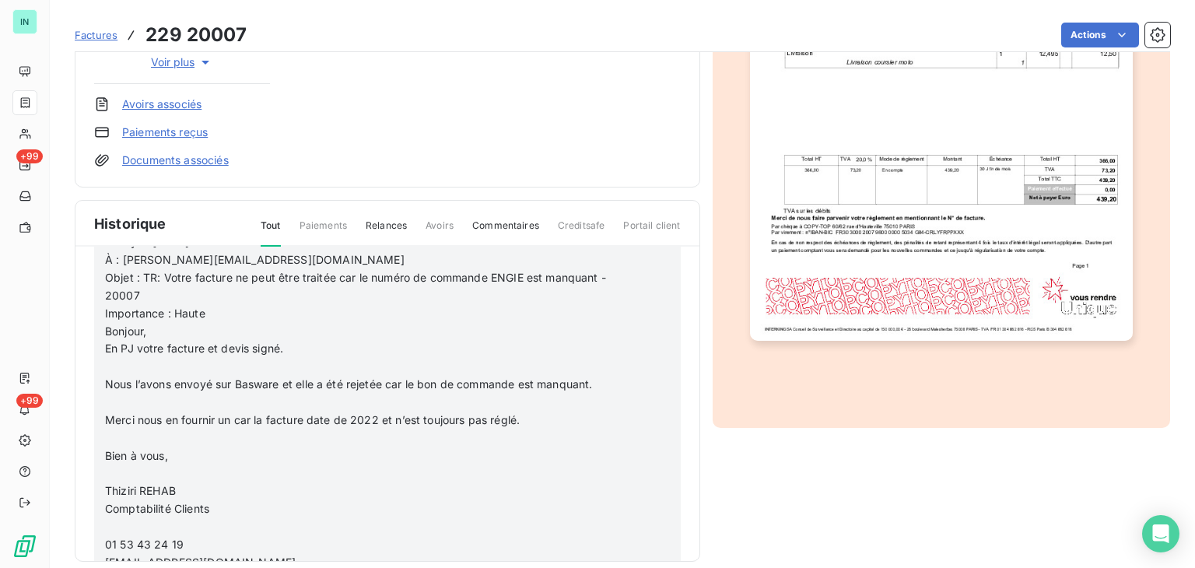
click at [109, 358] on p "﻿" at bounding box center [367, 367] width 524 height 18
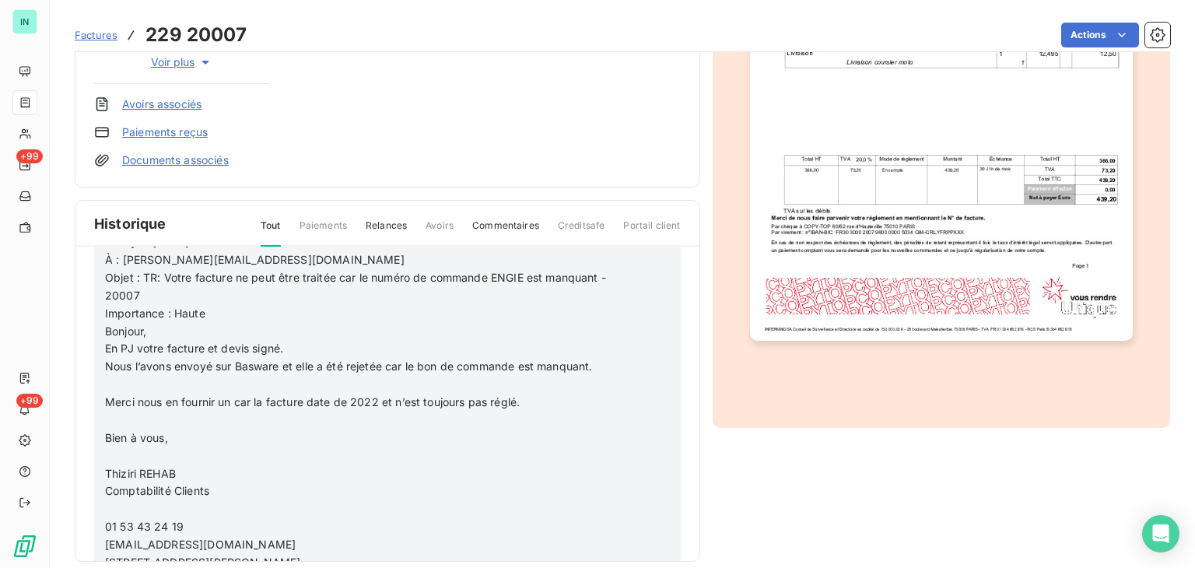
click at [106, 376] on p "﻿" at bounding box center [367, 385] width 524 height 18
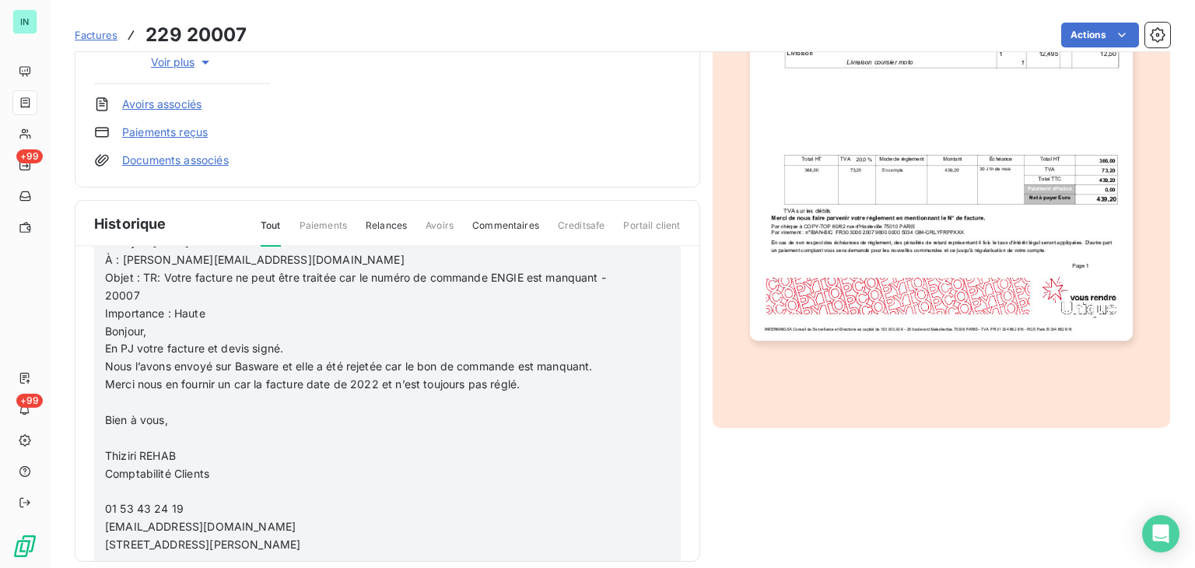
click at [108, 394] on p "﻿" at bounding box center [367, 403] width 524 height 18
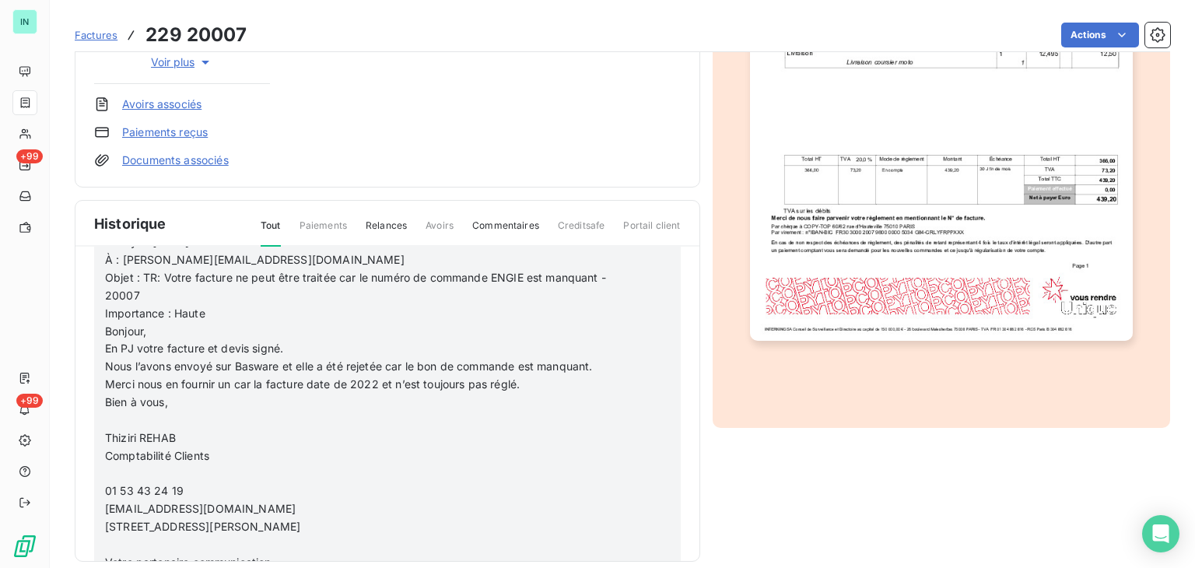
click at [105, 412] on p "﻿" at bounding box center [367, 421] width 524 height 18
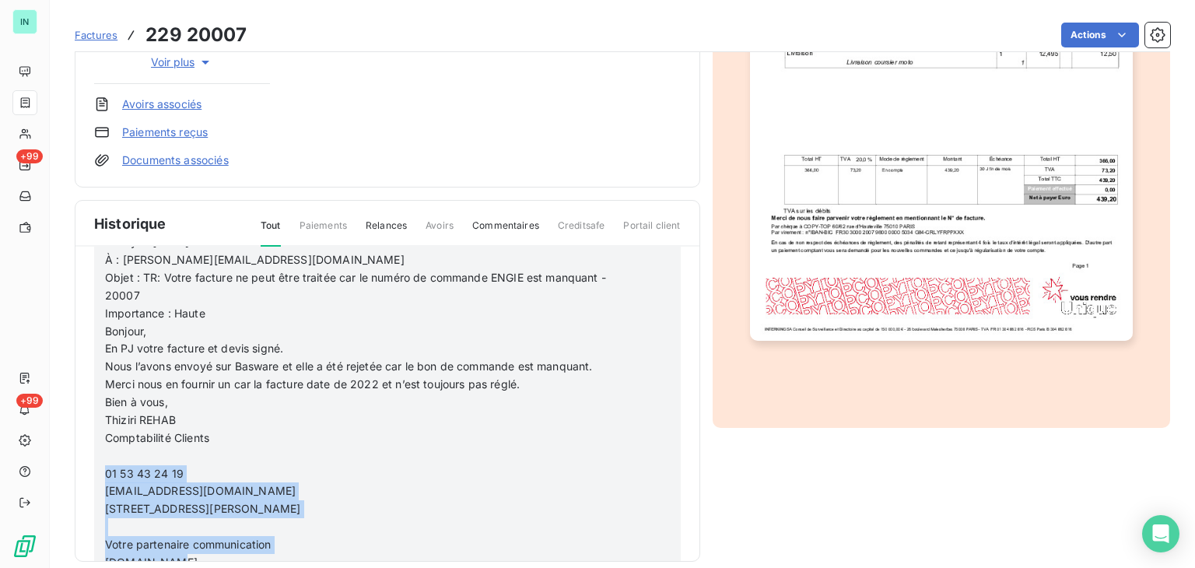
drag, startPoint x: 197, startPoint y: 547, endPoint x: 106, endPoint y: 450, distance: 132.6
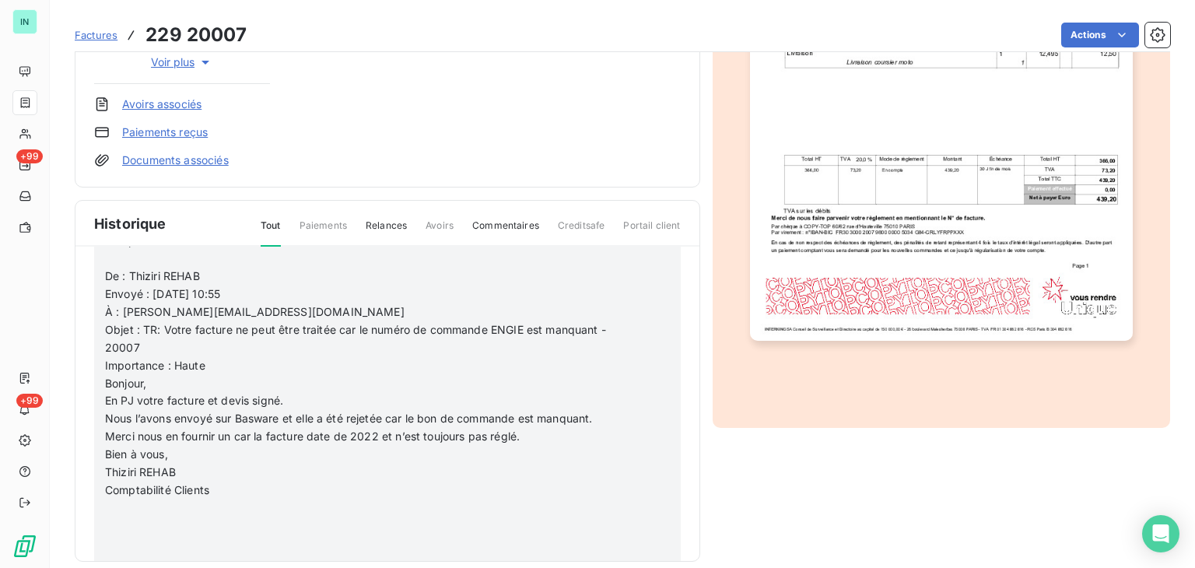
scroll to position [156, 0]
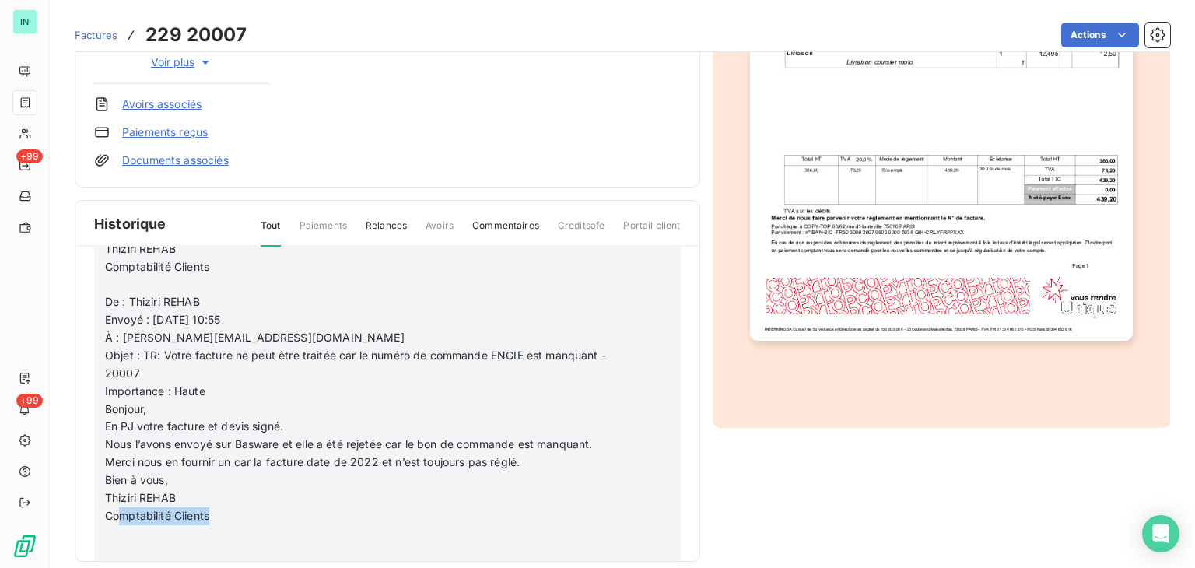
drag, startPoint x: 216, startPoint y: 496, endPoint x: 117, endPoint y: 497, distance: 98.8
click at [117, 507] on p "Comptabilité Clients" at bounding box center [367, 516] width 524 height 18
click at [181, 543] on p "﻿" at bounding box center [367, 552] width 524 height 18
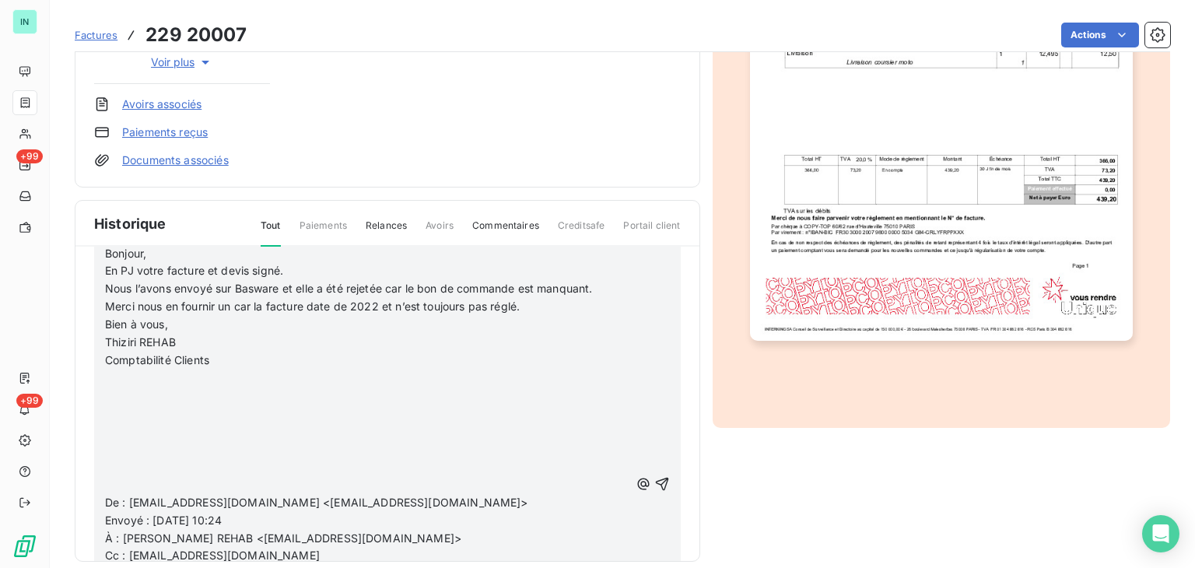
click at [121, 476] on p "﻿" at bounding box center [367, 485] width 524 height 18
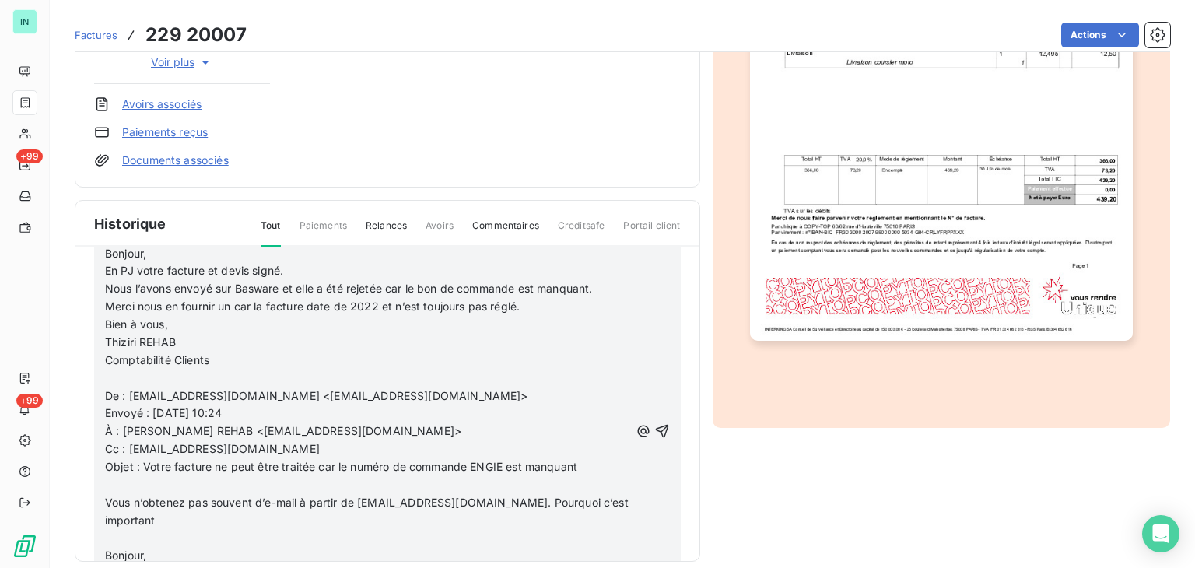
click at [134, 496] on span "Vous n’obtenez pas souvent d’e-mail à partir de [EMAIL_ADDRESS][DOMAIN_NAME]. P…" at bounding box center [368, 511] width 527 height 31
click at [131, 496] on span "Vous n’obtenez pas souvent d’e-mail à partir de [EMAIL_ADDRESS][DOMAIN_NAME]. P…" at bounding box center [368, 511] width 527 height 31
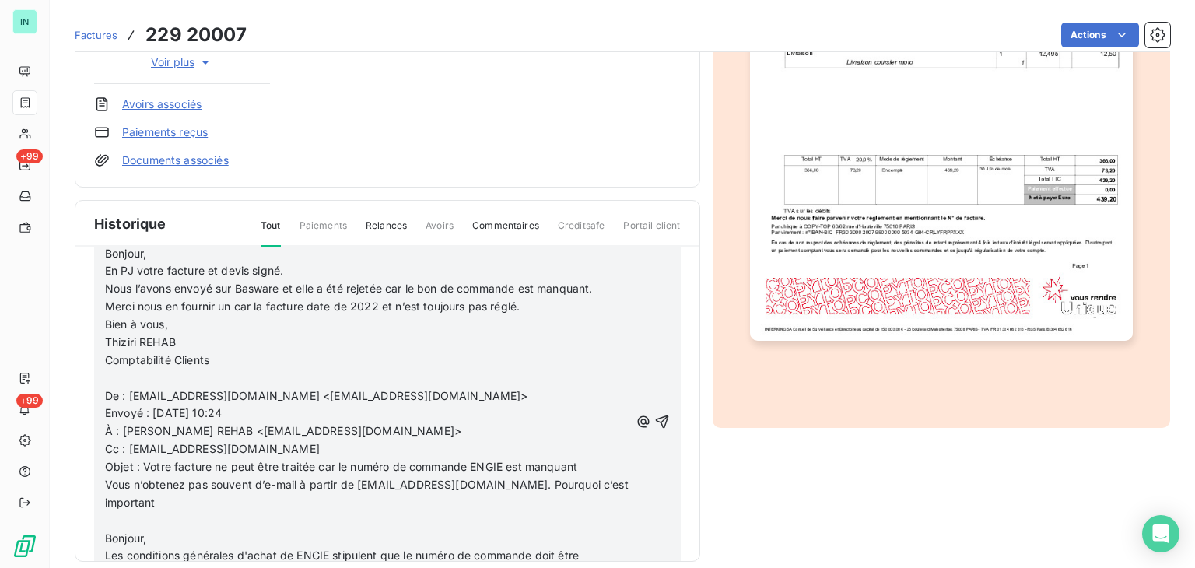
click at [109, 512] on p "﻿" at bounding box center [367, 521] width 524 height 18
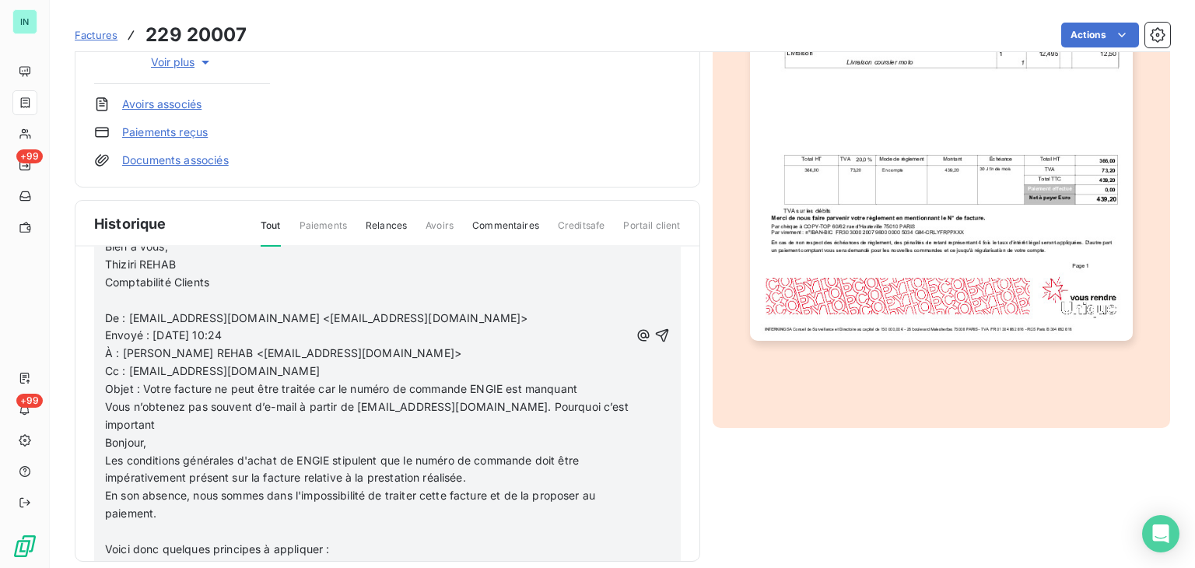
scroll to position [467, 0]
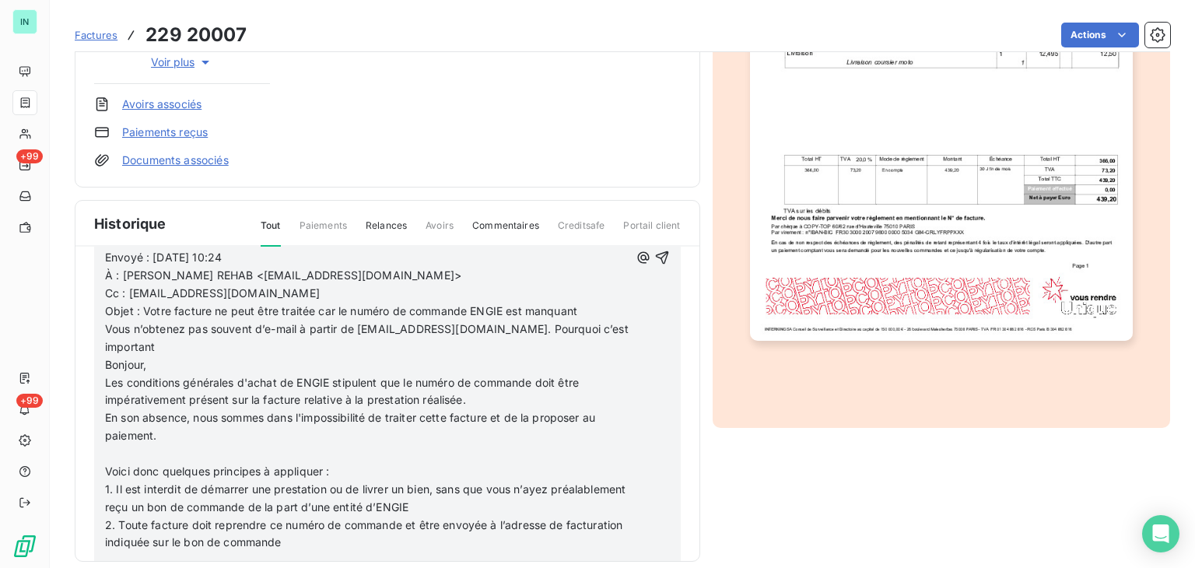
click at [110, 445] on p "﻿" at bounding box center [367, 454] width 524 height 18
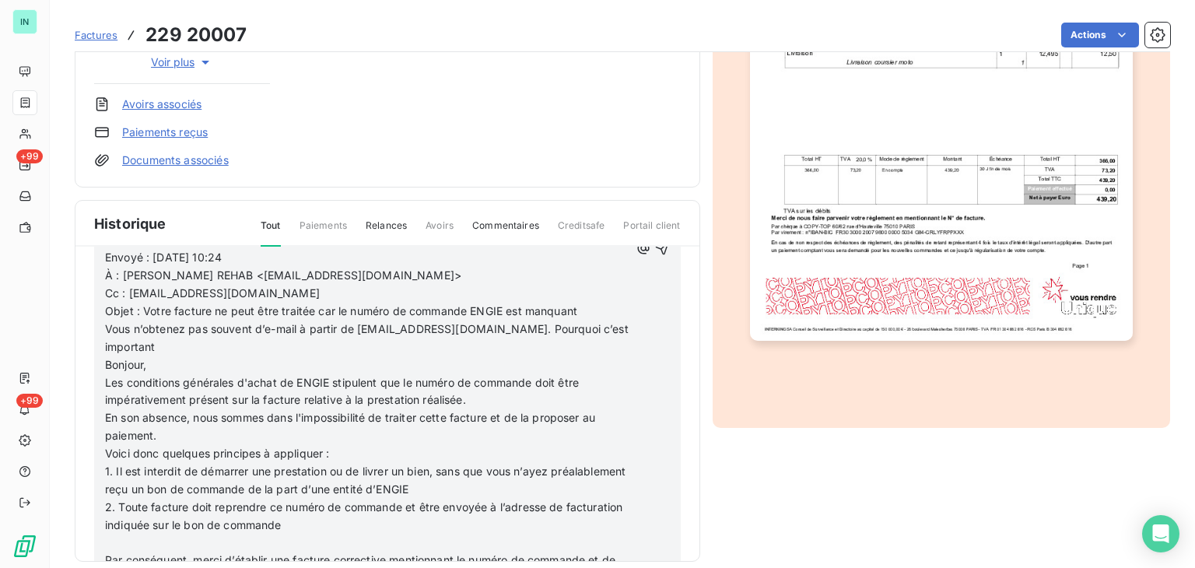
click at [114, 534] on p "﻿" at bounding box center [367, 543] width 524 height 18
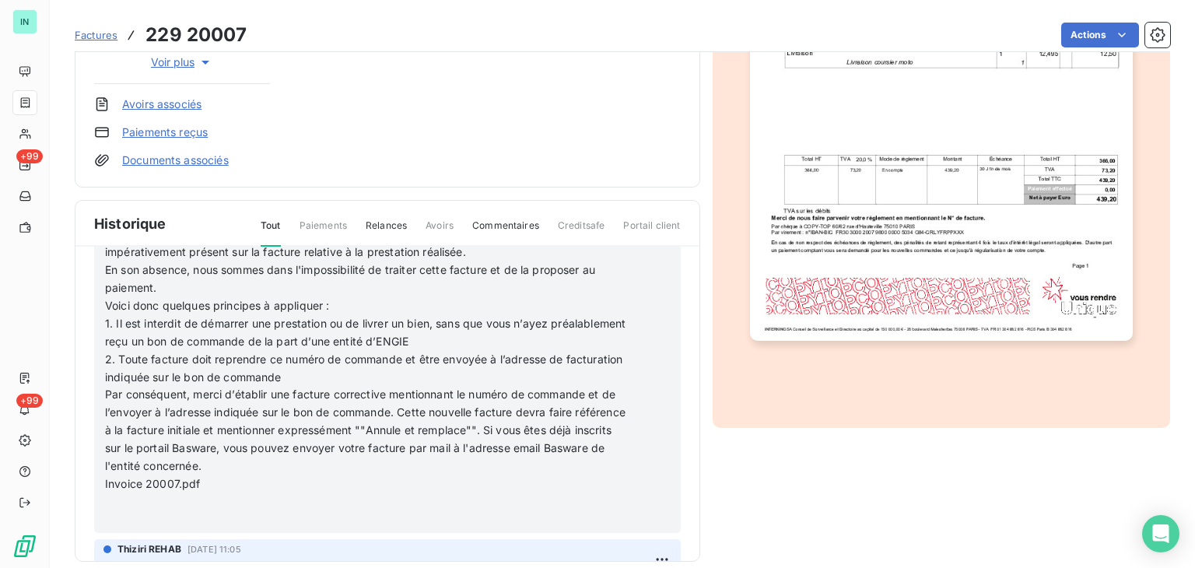
scroll to position [622, 0]
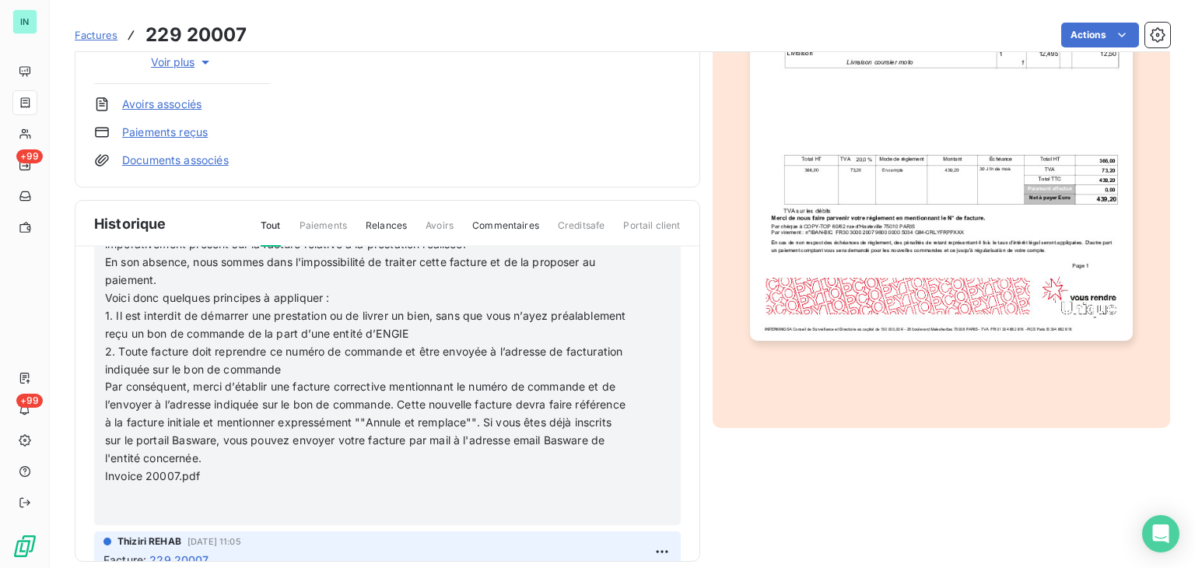
click at [109, 486] on p at bounding box center [367, 503] width 524 height 36
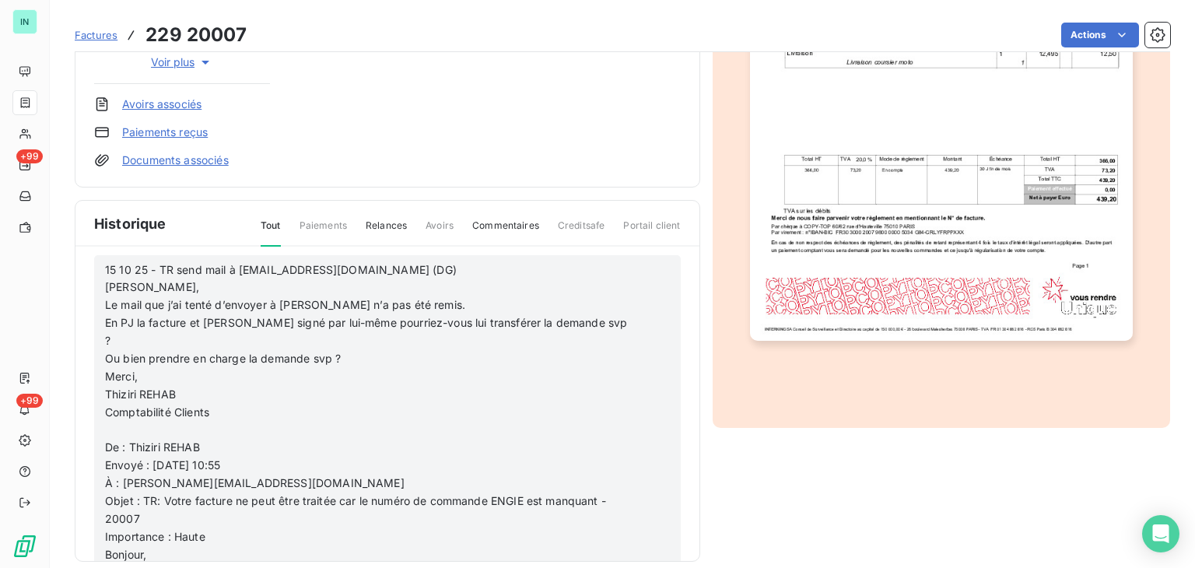
scroll to position [0, 0]
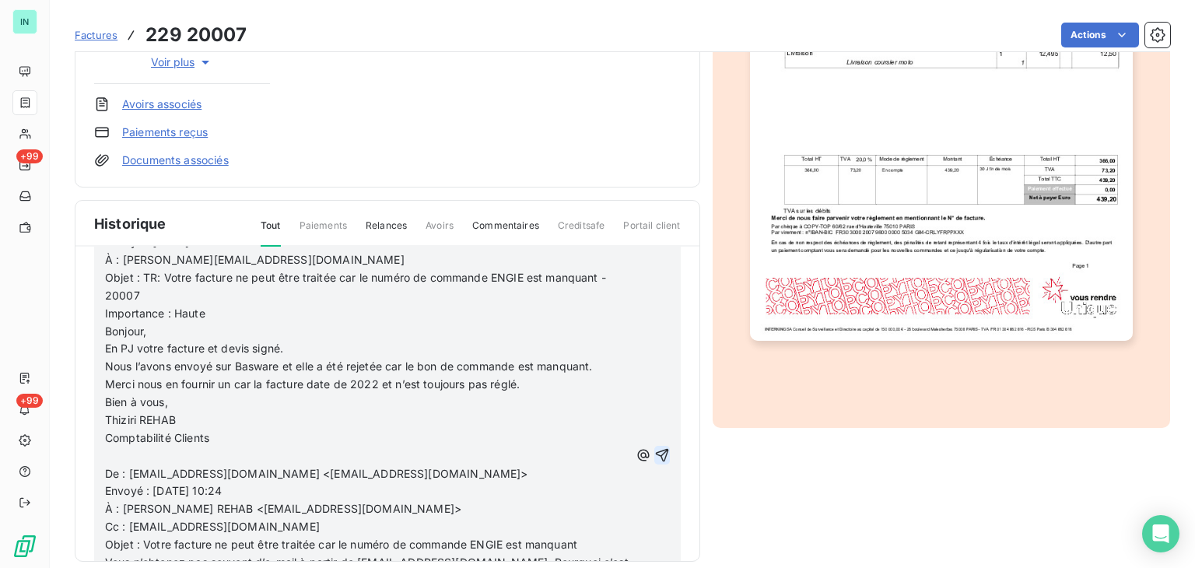
click at [655, 449] on icon "button" at bounding box center [661, 455] width 13 height 13
